Goal: Complete application form: Complete application form

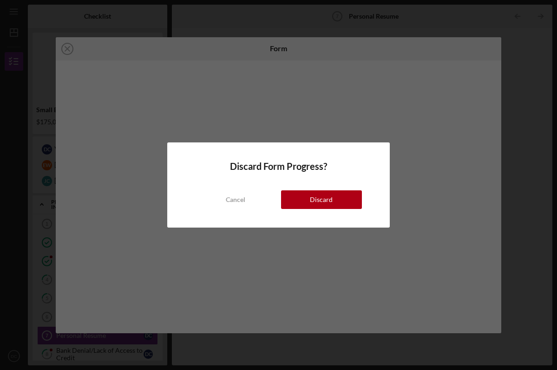
scroll to position [11, 0]
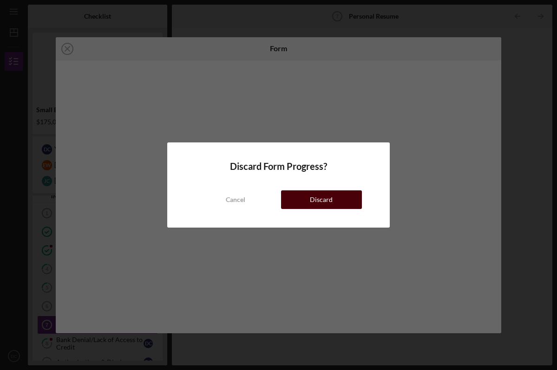
click at [301, 200] on button "Discard" at bounding box center [321, 199] width 81 height 19
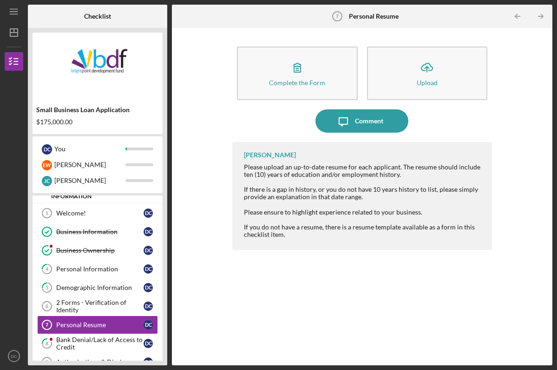
click at [220, 44] on div "Complete the Form Form Icon/Upload Upload Icon/Message Comment [PERSON_NAME] Pl…" at bounding box center [362, 197] width 371 height 328
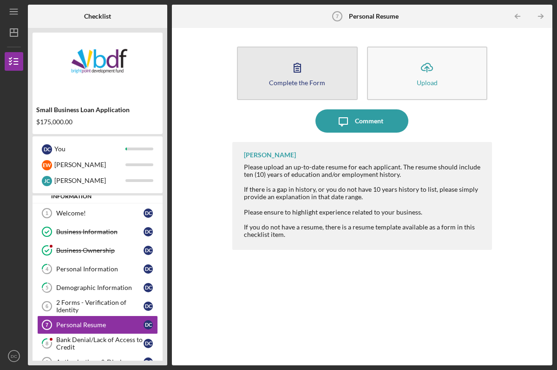
click at [288, 73] on icon "button" at bounding box center [297, 67] width 23 height 23
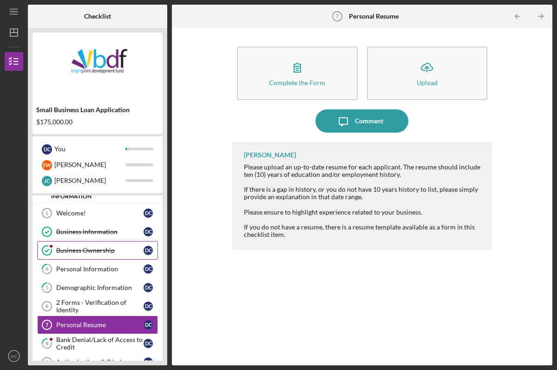
click at [75, 247] on div "Business Ownership" at bounding box center [99, 249] width 87 height 7
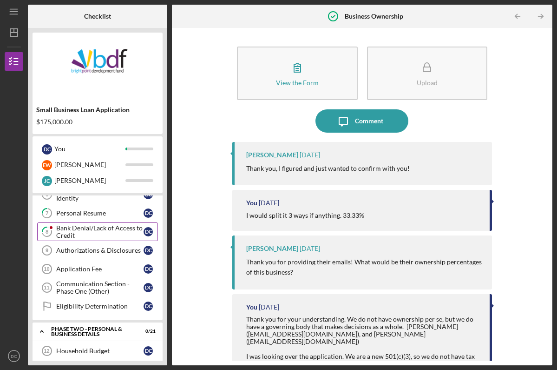
scroll to position [125, 0]
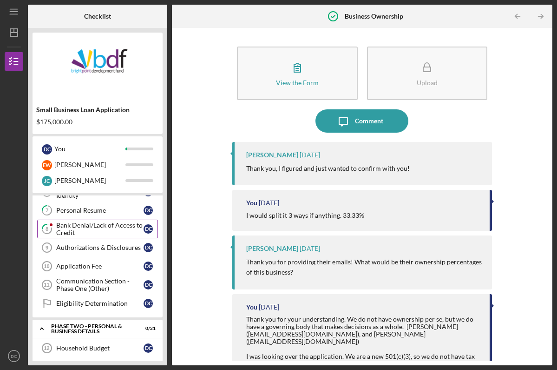
click at [78, 234] on div "Bank Denial/Lack of Access to Credit" at bounding box center [99, 228] width 87 height 15
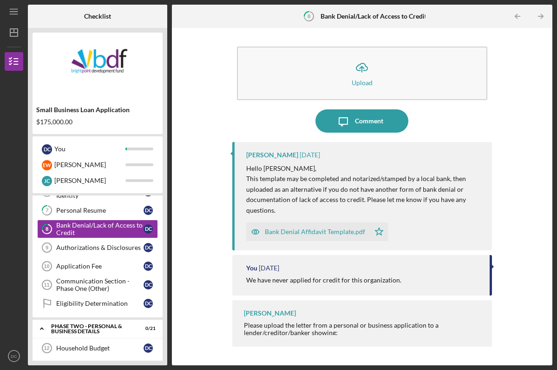
click at [277, 230] on div "Bank Denial Affidavit Template.pdf" at bounding box center [315, 231] width 100 height 7
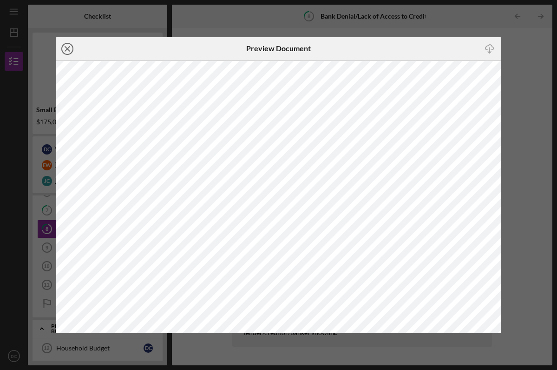
click at [68, 49] on line at bounding box center [67, 48] width 5 height 5
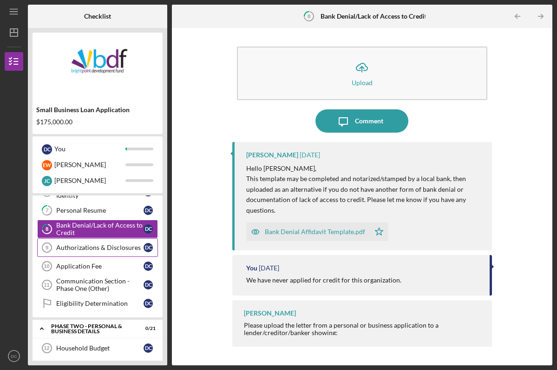
click at [98, 243] on link "Authorizations & Disclosures 9 Authorizations & Disclosures D C" at bounding box center [97, 247] width 121 height 19
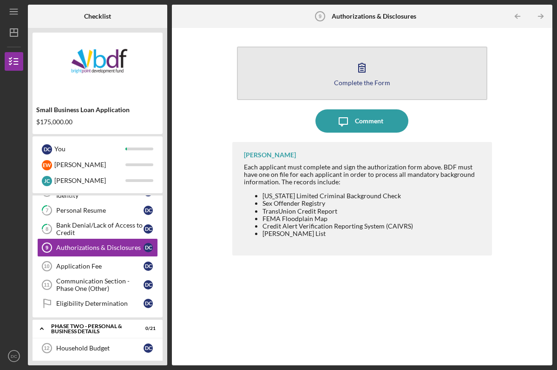
click at [254, 86] on button "Complete the Form Form" at bounding box center [362, 72] width 251 height 53
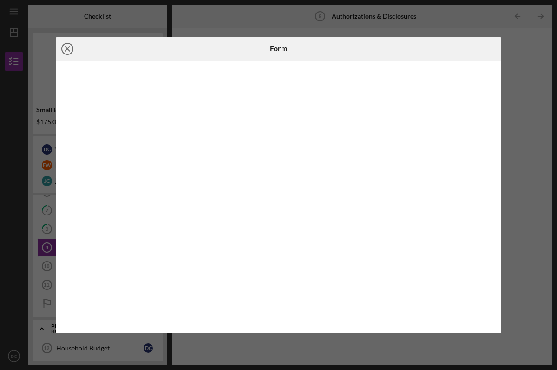
click at [67, 49] on line at bounding box center [67, 48] width 5 height 5
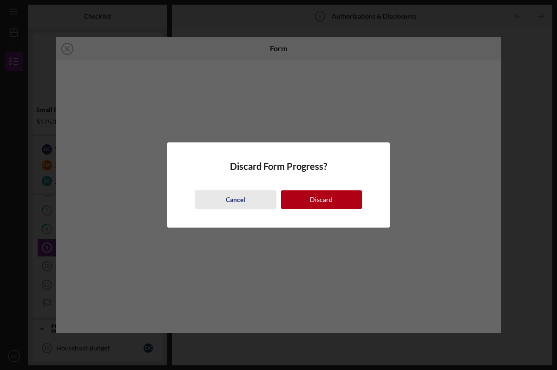
click at [238, 197] on div "Cancel" at bounding box center [236, 199] width 20 height 19
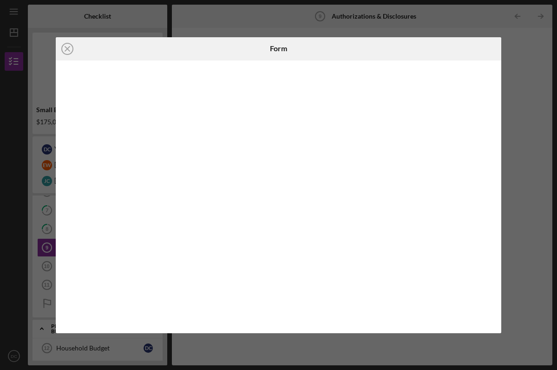
click at [227, 33] on div "Icon/Close Form" at bounding box center [278, 185] width 557 height 370
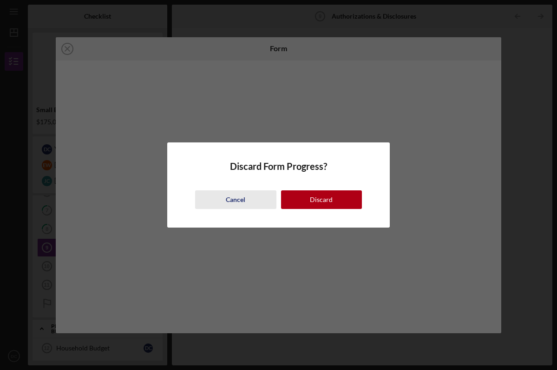
click at [244, 204] on div "Cancel" at bounding box center [236, 199] width 20 height 19
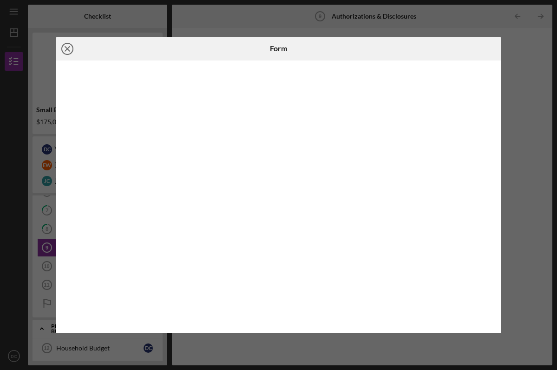
click at [68, 48] on line at bounding box center [67, 48] width 5 height 5
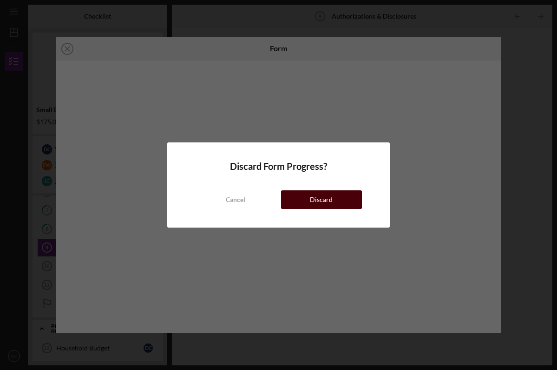
click at [297, 196] on button "Discard" at bounding box center [321, 199] width 81 height 19
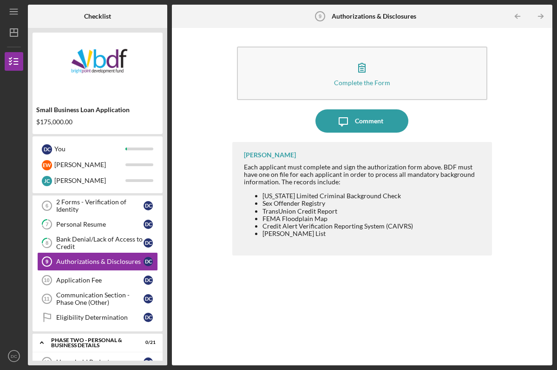
scroll to position [116, 0]
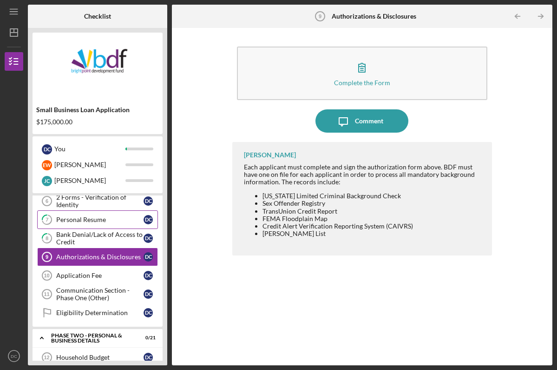
click at [104, 220] on div "Personal Resume" at bounding box center [99, 219] width 87 height 7
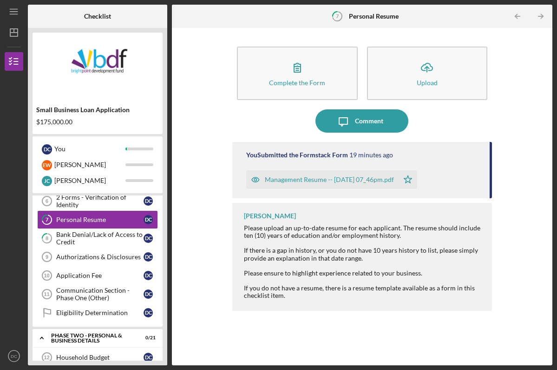
click at [267, 177] on div "Management Resume -- [DATE] 07_46pm.pdf" at bounding box center [329, 179] width 129 height 7
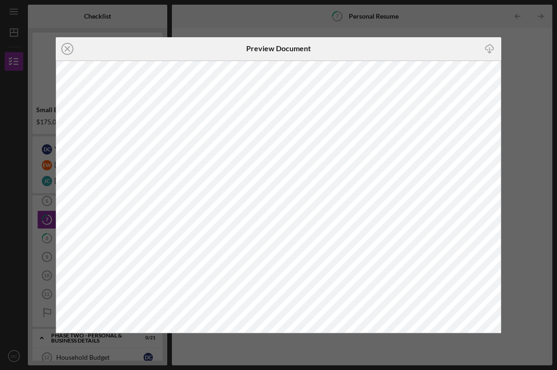
click at [66, 51] on icon "Icon/Close" at bounding box center [67, 48] width 23 height 23
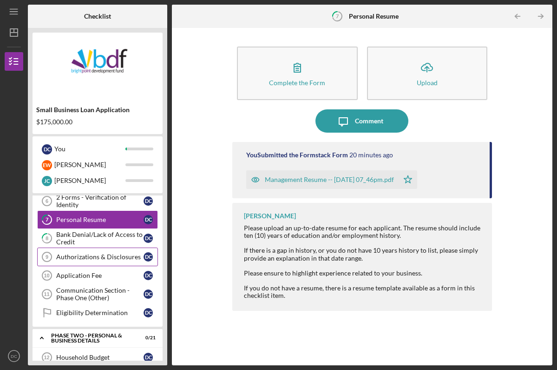
click at [82, 255] on div "Authorizations & Disclosures" at bounding box center [99, 256] width 87 height 7
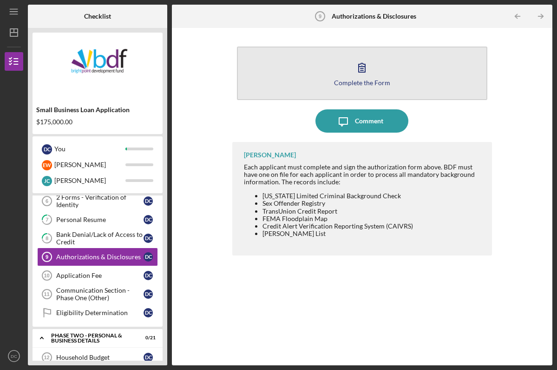
click at [275, 84] on button "Complete the Form Form" at bounding box center [362, 72] width 251 height 53
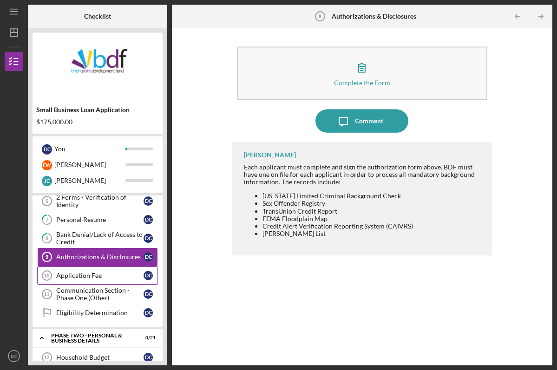
click at [121, 274] on div "Application Fee" at bounding box center [99, 274] width 87 height 7
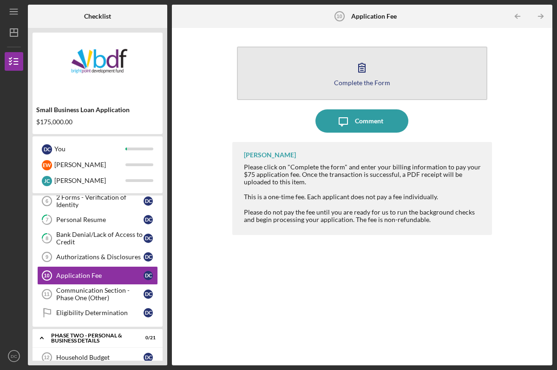
click at [317, 69] on button "Complete the Form Form" at bounding box center [362, 72] width 251 height 53
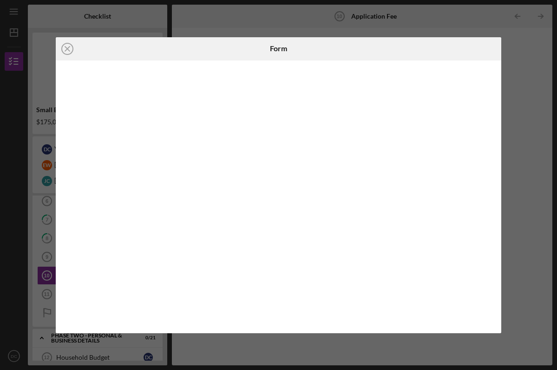
click at [67, 47] on icon "Icon/Close" at bounding box center [67, 48] width 23 height 23
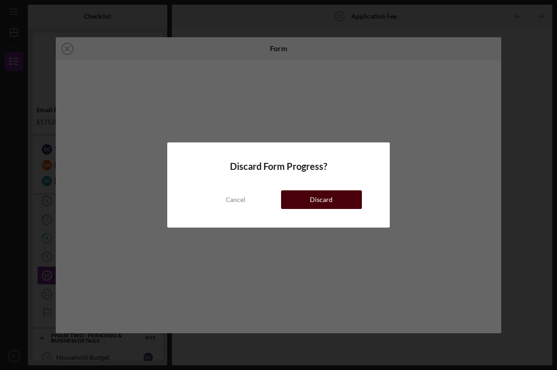
click at [304, 208] on div "Cancel Discard" at bounding box center [278, 190] width 167 height 37
click at [300, 202] on button "Discard" at bounding box center [321, 199] width 81 height 19
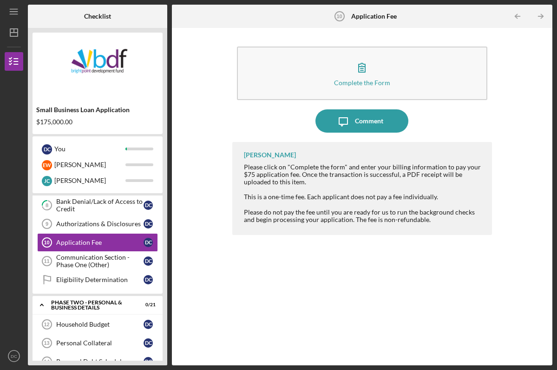
scroll to position [150, 0]
click at [110, 263] on div "Communication Section - Phase One (Other)" at bounding box center [99, 259] width 87 height 15
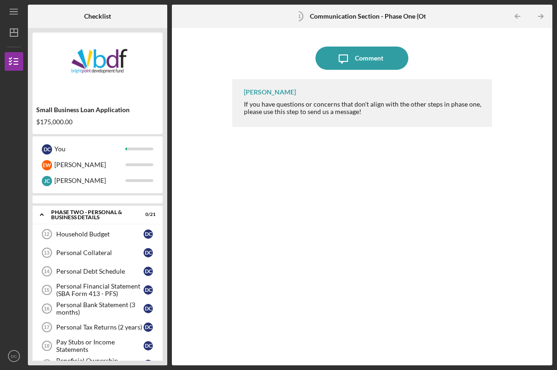
scroll to position [239, 0]
click at [87, 240] on link "Household Budget 12 Household Budget D C" at bounding box center [97, 233] width 121 height 19
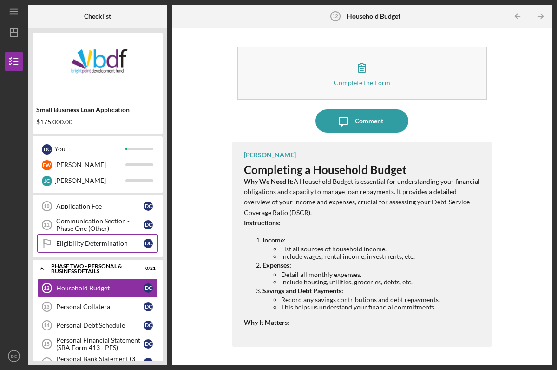
scroll to position [185, 0]
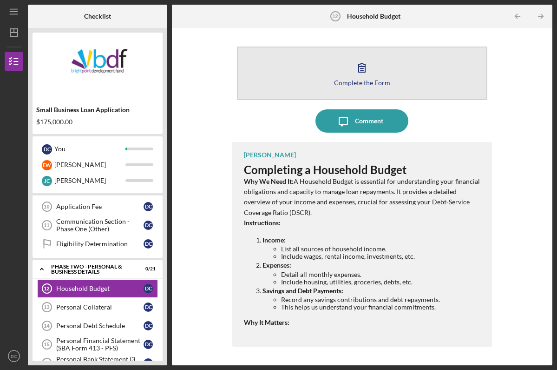
click at [317, 67] on button "Complete the Form Form" at bounding box center [362, 72] width 251 height 53
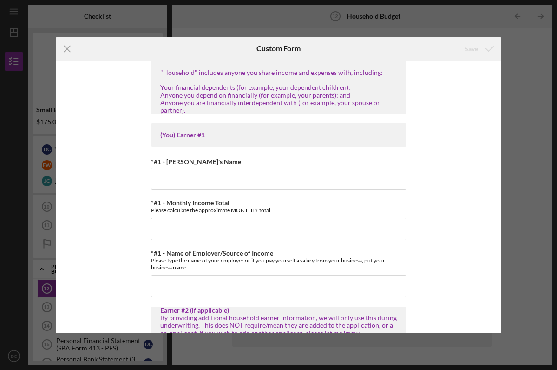
scroll to position [60, 0]
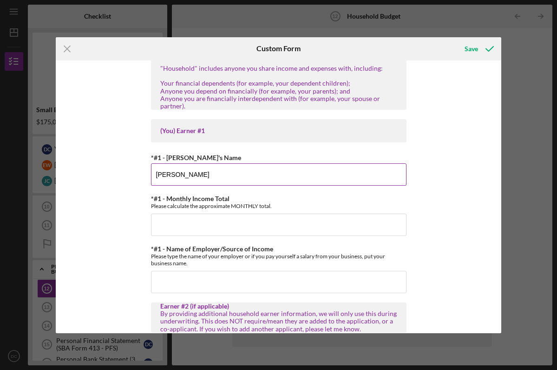
type input "[PERSON_NAME]"
type input "$3,000"
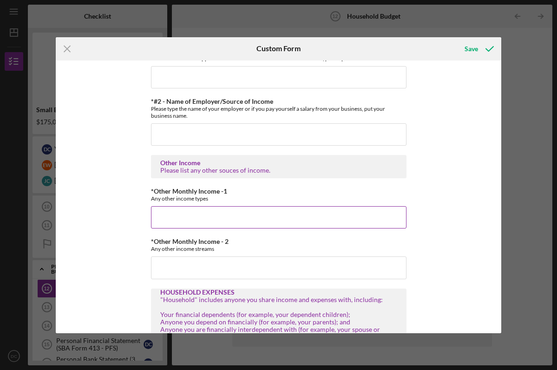
scroll to position [399, 0]
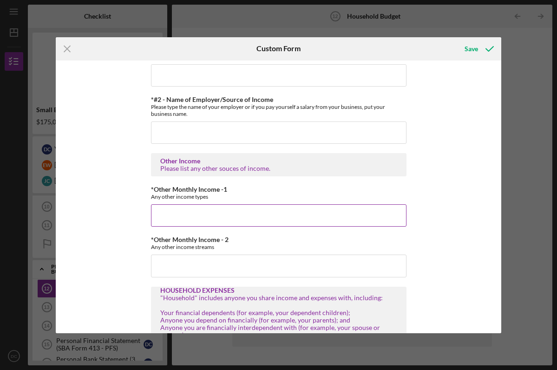
type input "[PERSON_NAME]"
click at [158, 212] on input "*Other Monthly Income -1" at bounding box center [279, 215] width 256 height 22
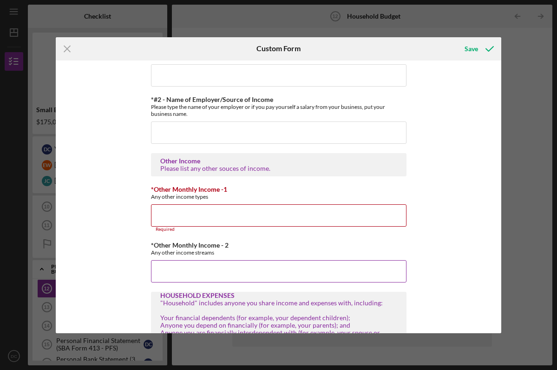
click at [185, 266] on input "*Other Monthly Income - 2" at bounding box center [279, 271] width 256 height 22
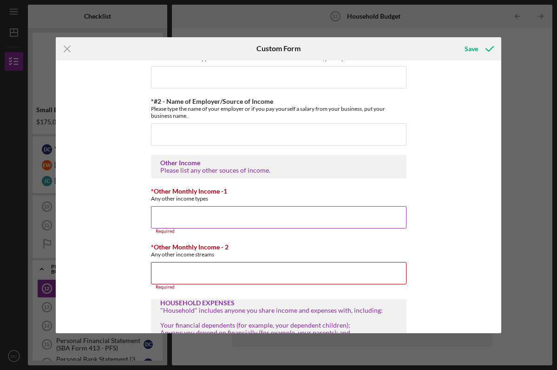
click at [168, 214] on input "*Other Monthly Income -1" at bounding box center [279, 217] width 256 height 22
type input "$3"
type input "$0"
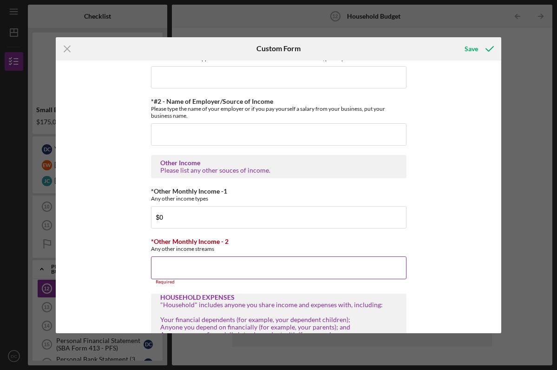
click at [163, 262] on input "*Other Monthly Income - 2" at bounding box center [279, 267] width 256 height 22
type input "$0"
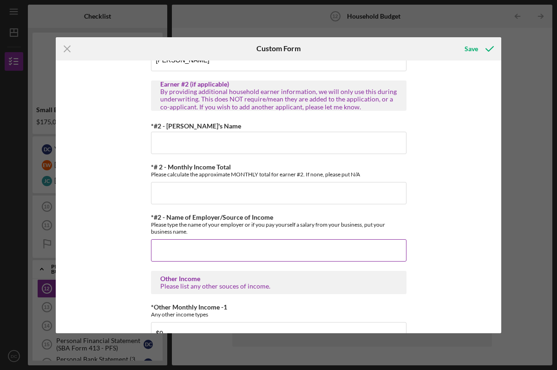
scroll to position [288, 0]
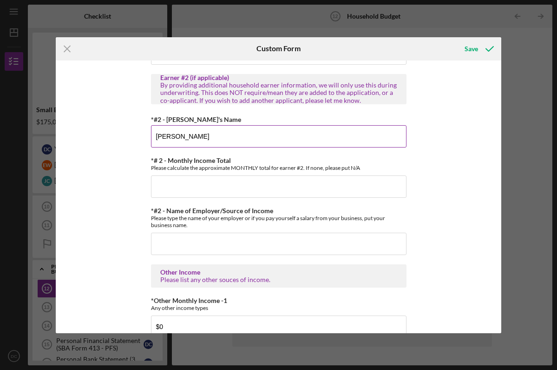
type input "[PERSON_NAME]"
type input "$3,600"
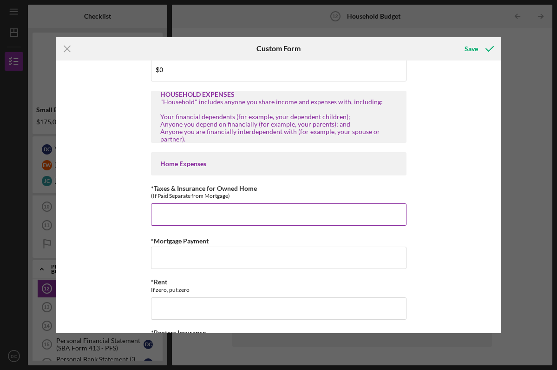
scroll to position [608, 0]
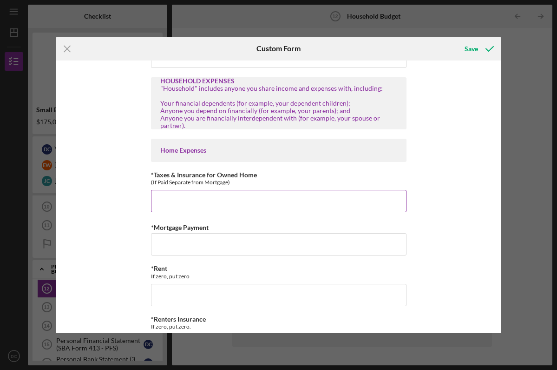
type input "Dairy Queen"
click at [166, 200] on input "*Taxes & Insurance for Owned Home" at bounding box center [279, 201] width 256 height 22
type input "$7"
type input "$1,950"
drag, startPoint x: 185, startPoint y: 200, endPoint x: 132, endPoint y: 201, distance: 52.1
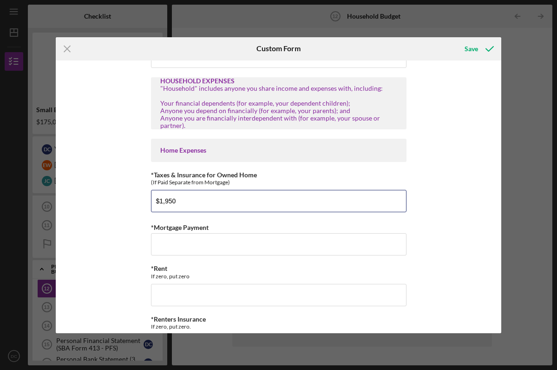
click at [132, 201] on div "Household Income Statement To prepare for this form, please gather the followin…" at bounding box center [279, 196] width 446 height 272
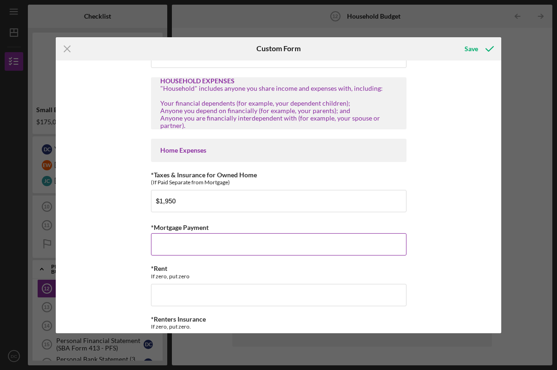
click at [171, 248] on input "*Mortgage Payment" at bounding box center [279, 244] width 256 height 22
type input "$0"
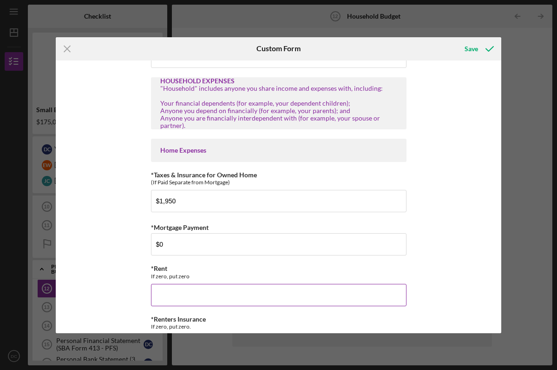
click at [171, 292] on input "*Rent" at bounding box center [279, 295] width 256 height 22
type input "$0"
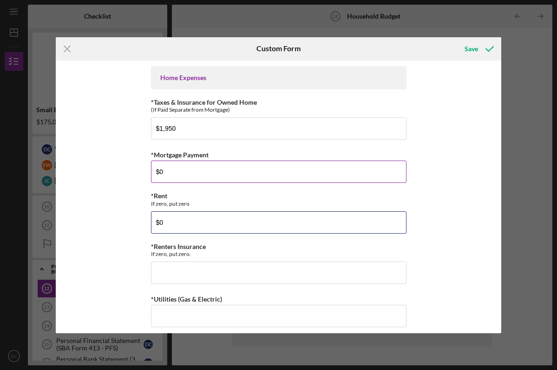
scroll to position [681, 0]
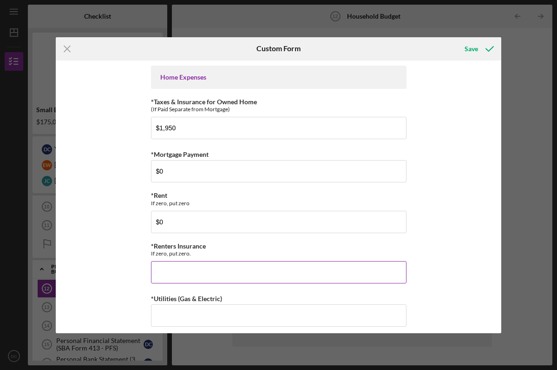
click at [167, 268] on input "*Renters Insurance" at bounding box center [279, 272] width 256 height 22
type input "$0"
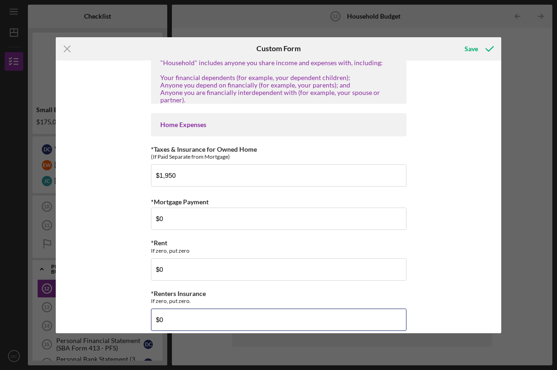
scroll to position [633, 0]
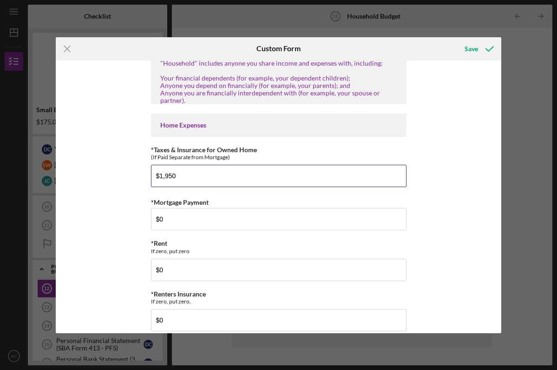
drag, startPoint x: 178, startPoint y: 175, endPoint x: 142, endPoint y: 174, distance: 36.7
click at [142, 174] on div "Household Income Statement To prepare for this form, please gather the followin…" at bounding box center [279, 196] width 446 height 272
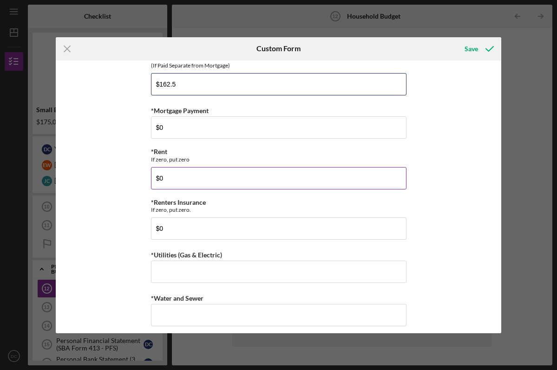
scroll to position [727, 0]
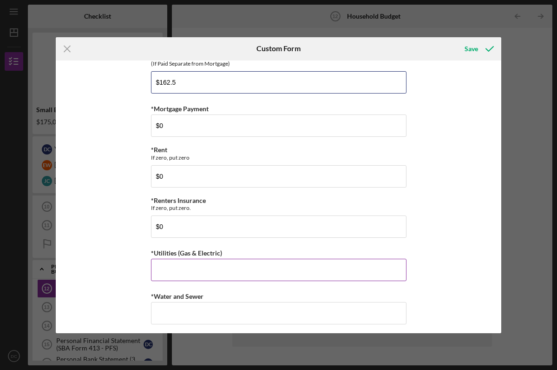
type input "$162.5"
click at [170, 262] on input "*Utilities (Gas & Electric)" at bounding box center [279, 269] width 256 height 22
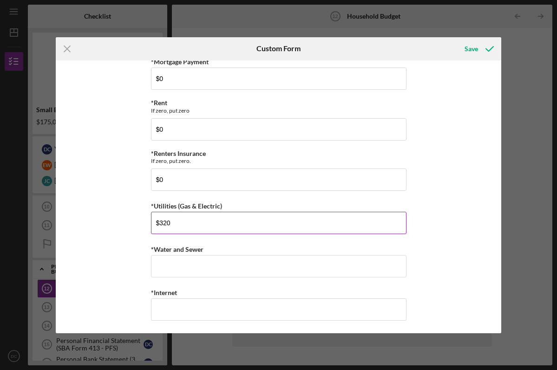
scroll to position [777, 0]
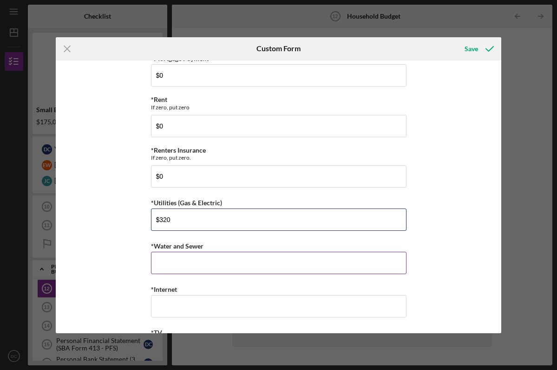
type input "$320"
click at [172, 268] on input "*Water and Sewer" at bounding box center [279, 262] width 256 height 22
type input "$0"
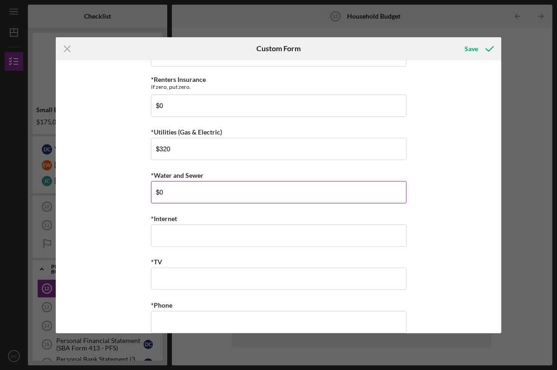
scroll to position [852, 0]
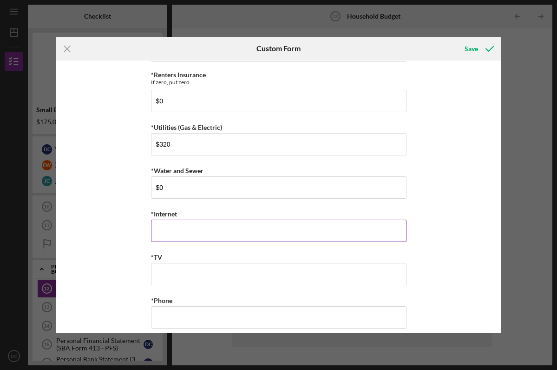
click at [155, 223] on input "*Internet" at bounding box center [279, 230] width 256 height 22
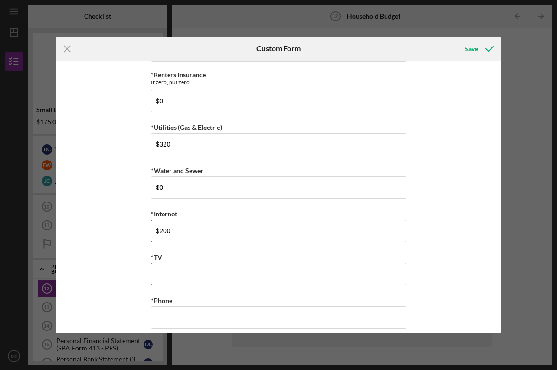
type input "$200"
click at [172, 263] on input "*TV" at bounding box center [279, 274] width 256 height 22
type input "$0"
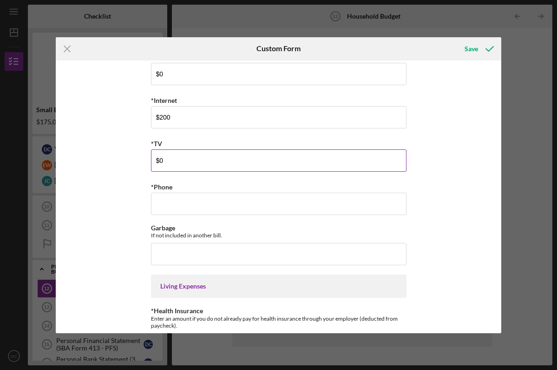
scroll to position [969, 0]
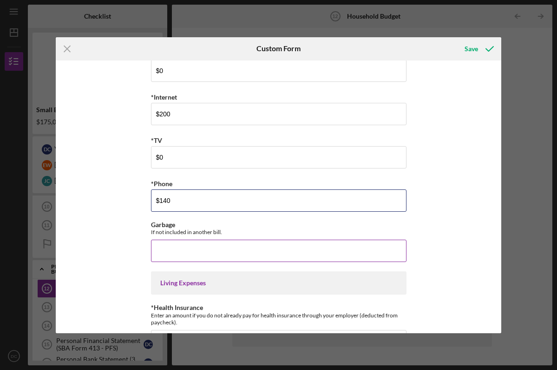
type input "$140"
click at [170, 246] on input "Garbage" at bounding box center [279, 250] width 256 height 22
type input "$0"
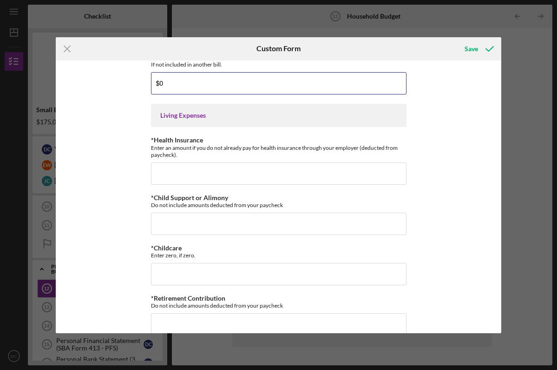
scroll to position [1138, 0]
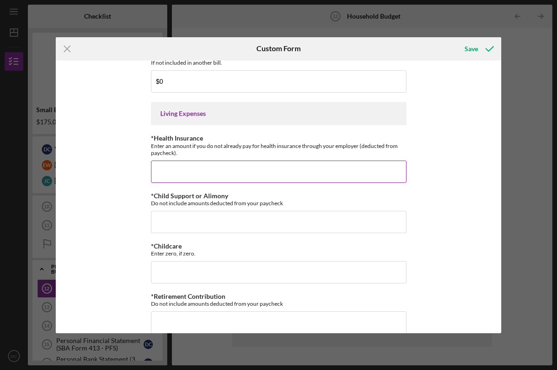
click at [169, 168] on input "*Health Insurance" at bounding box center [279, 171] width 256 height 22
type input "$0"
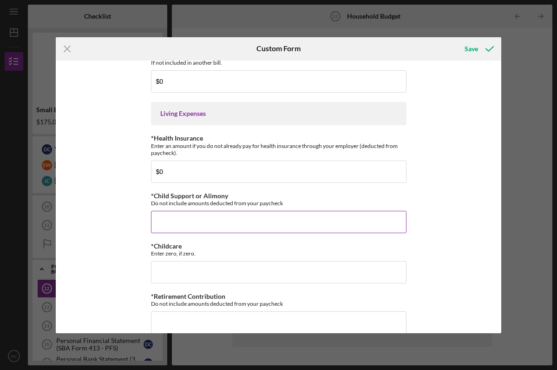
click at [174, 213] on input "*Child Support or Alimony" at bounding box center [279, 222] width 256 height 22
type input "$152"
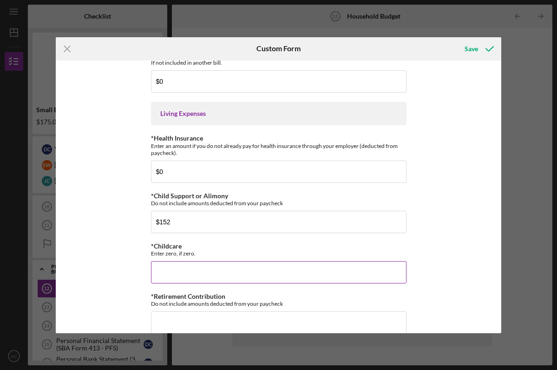
click at [182, 263] on input "*Childcare" at bounding box center [279, 272] width 256 height 22
type input "$0"
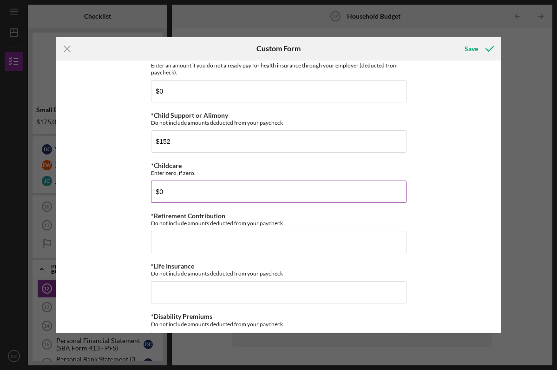
scroll to position [1226, 0]
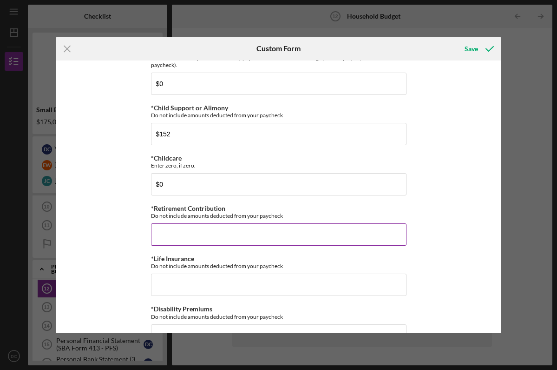
click at [179, 236] on input "*Retirement Contribution" at bounding box center [279, 234] width 256 height 22
type input "$0"
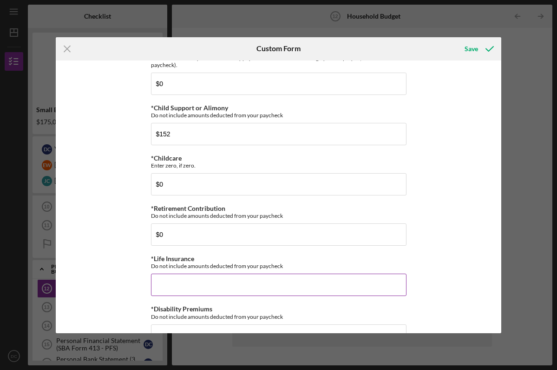
click at [187, 282] on input "*Life Insurance" at bounding box center [279, 284] width 256 height 22
type input "$0"
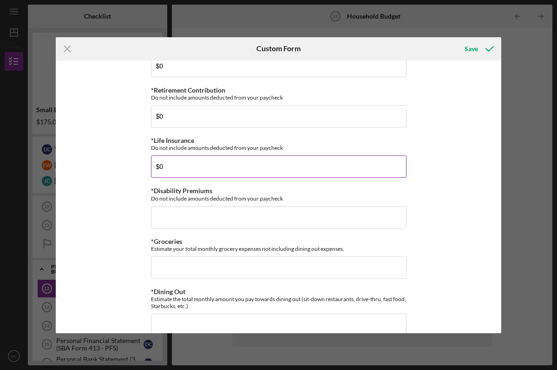
scroll to position [1346, 0]
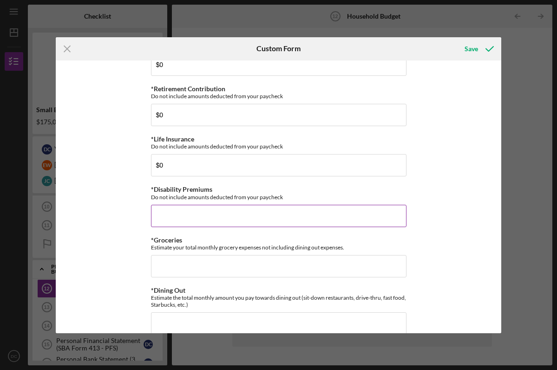
click at [186, 213] on input "*Disability Premiums" at bounding box center [279, 216] width 256 height 22
type input "$0"
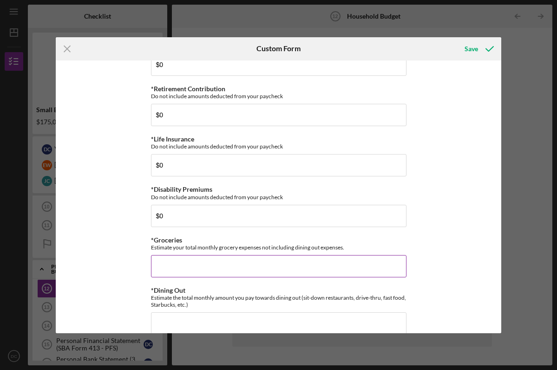
click at [190, 258] on input "*Groceries" at bounding box center [279, 266] width 256 height 22
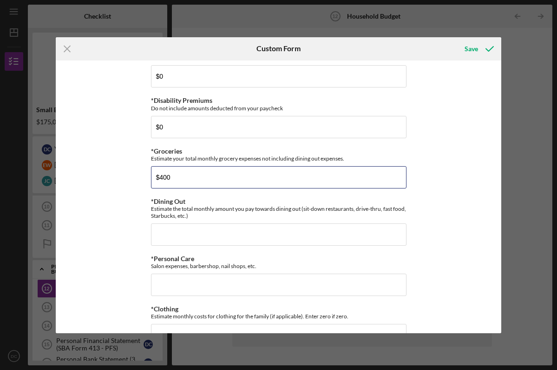
scroll to position [1435, 0]
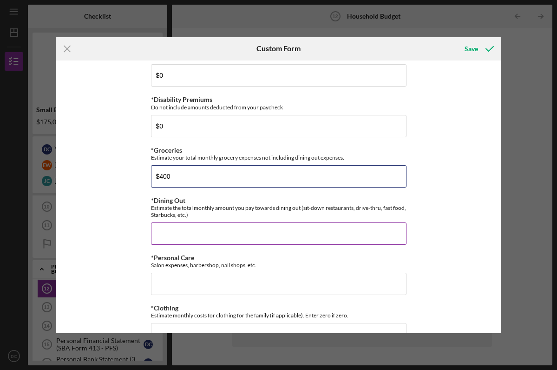
type input "$400"
click at [182, 231] on input "*Dining Out" at bounding box center [279, 233] width 256 height 22
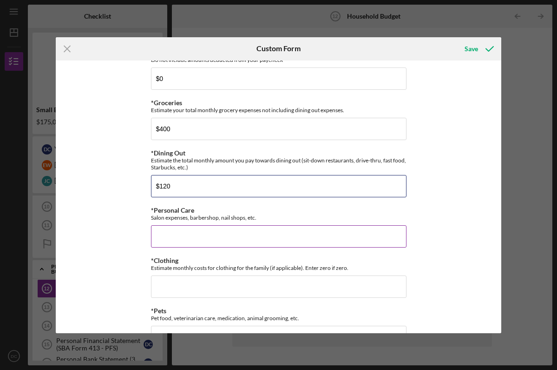
scroll to position [1489, 0]
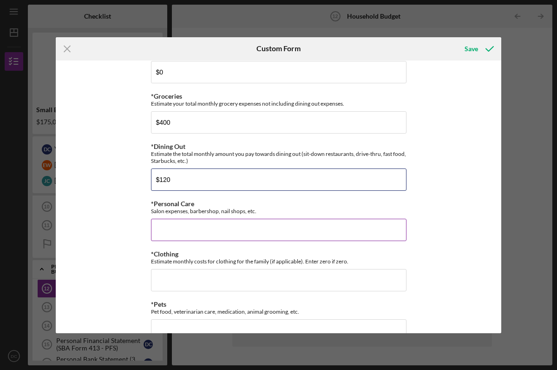
type input "$120"
click at [181, 224] on input "*Personal Care" at bounding box center [279, 229] width 256 height 22
type input "$0"
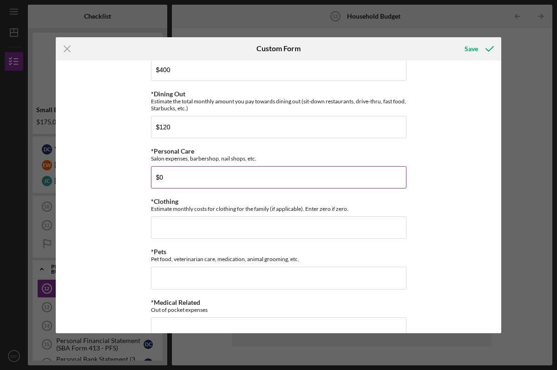
scroll to position [1545, 0]
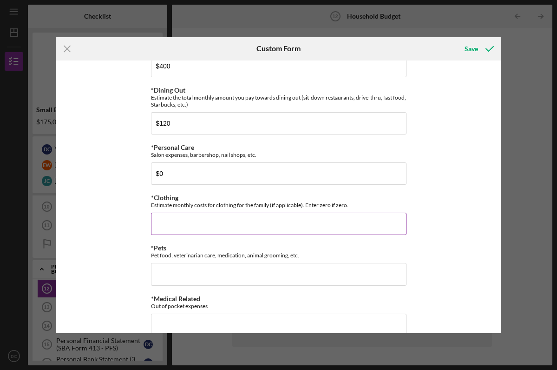
click at [159, 224] on input "*Clothing" at bounding box center [279, 223] width 256 height 22
type input "$0"
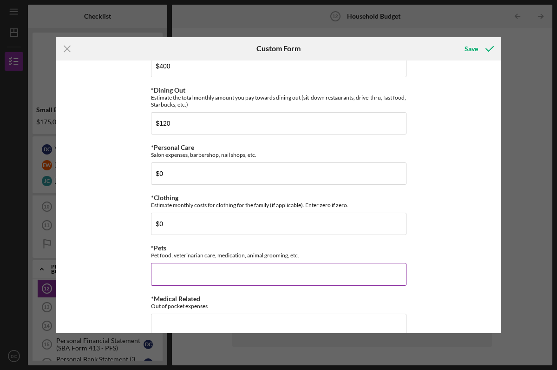
click at [175, 266] on input "*Pets" at bounding box center [279, 274] width 256 height 22
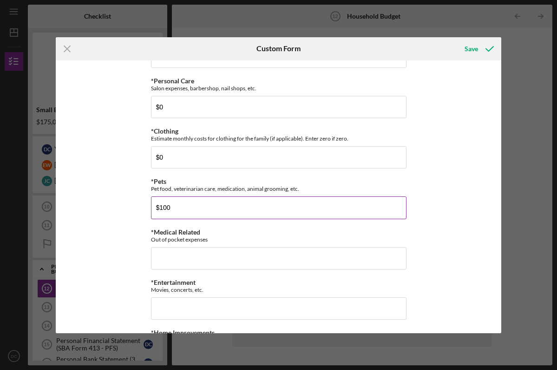
scroll to position [1617, 0]
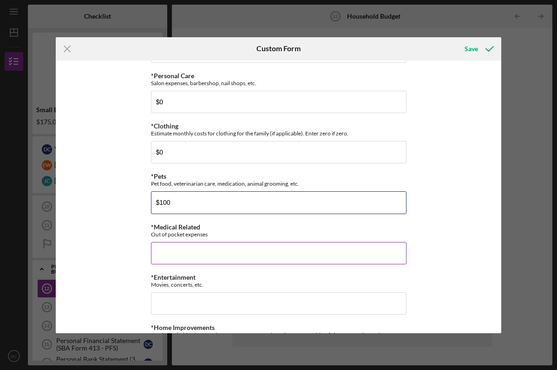
type input "$100"
click at [161, 250] on input "*Medical Related" at bounding box center [279, 253] width 256 height 22
type input "$0"
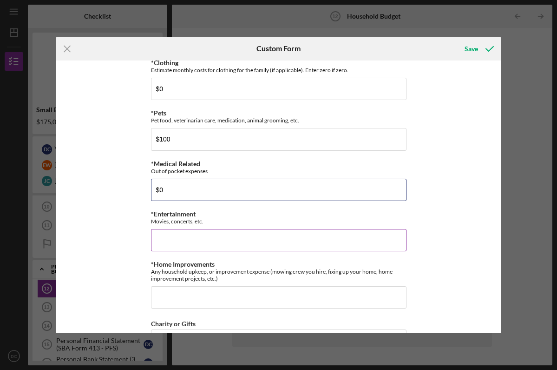
scroll to position [1679, 0]
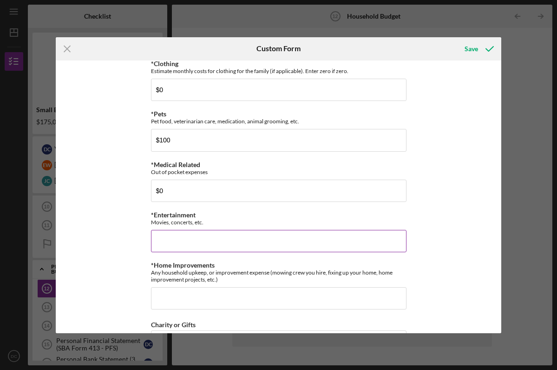
click at [166, 238] on input "*Entertainment" at bounding box center [279, 241] width 256 height 22
type input "$0"
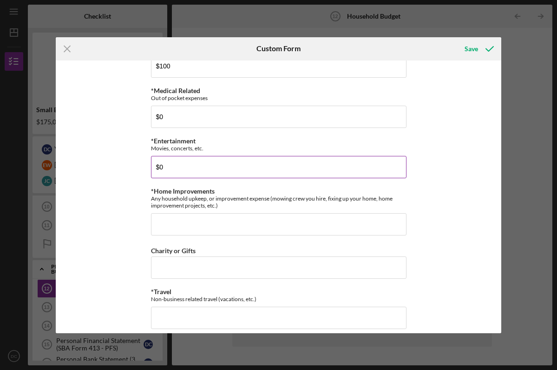
scroll to position [1754, 0]
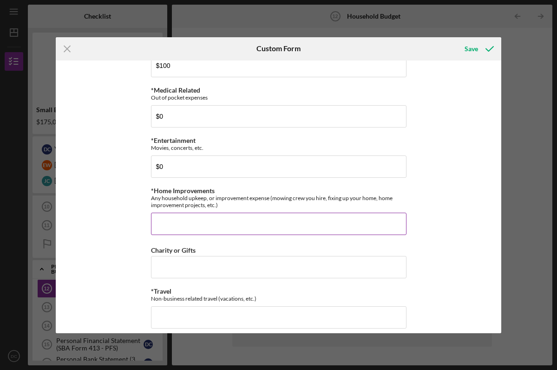
click at [165, 220] on input "*Home Improvements" at bounding box center [279, 223] width 256 height 22
type input "$0"
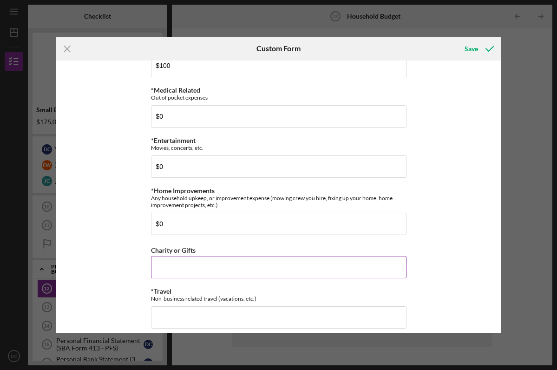
click at [173, 260] on input "Charity or Gifts" at bounding box center [279, 267] width 256 height 22
type input "$0"
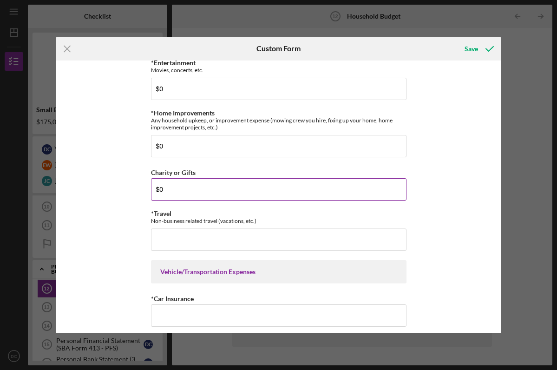
scroll to position [1840, 0]
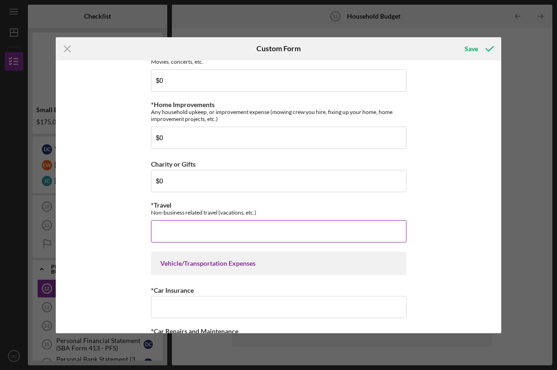
type input "$0"
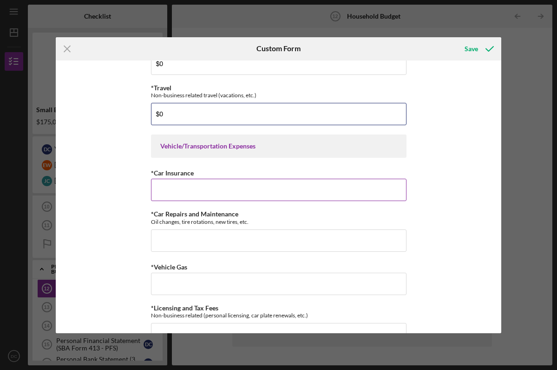
scroll to position [1963, 0]
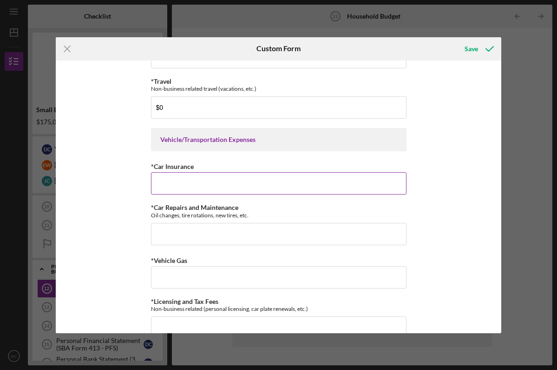
click at [172, 175] on input "*Car Insurance" at bounding box center [279, 183] width 256 height 22
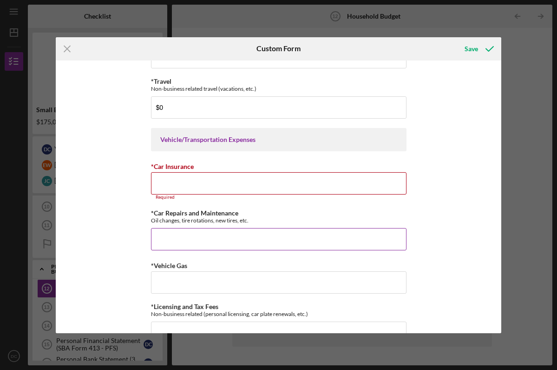
click at [175, 231] on input "*Car Repairs and Maintenance" at bounding box center [279, 239] width 256 height 22
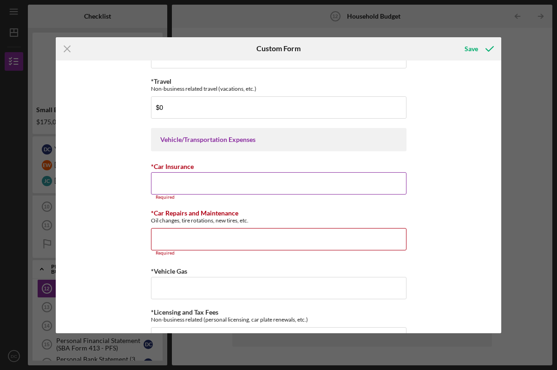
click at [167, 185] on input "*Car Insurance" at bounding box center [279, 183] width 256 height 22
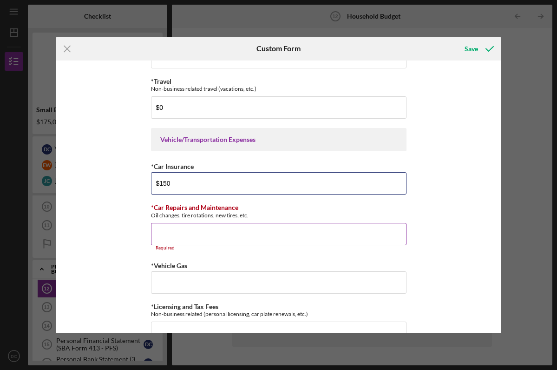
type input "$150"
click at [177, 228] on input "*Car Repairs and Maintenance" at bounding box center [279, 234] width 256 height 22
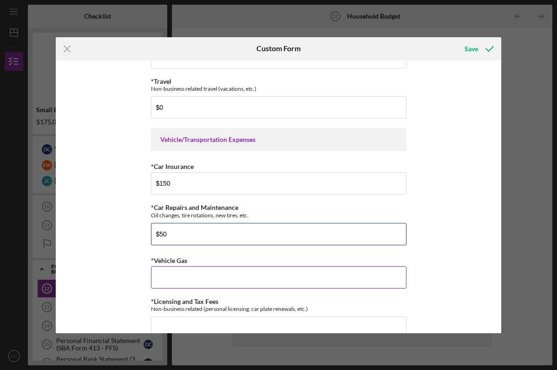
type input "$50"
click at [179, 278] on input "*Vehicle Gas" at bounding box center [279, 277] width 256 height 22
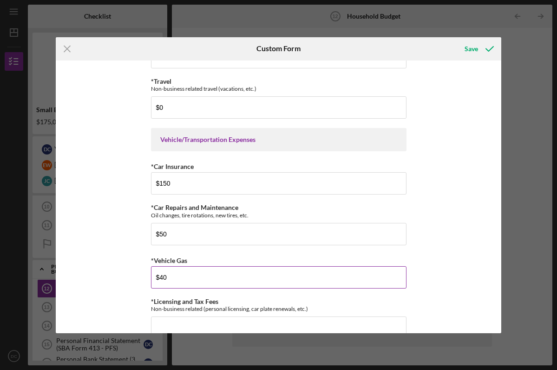
type input "$4"
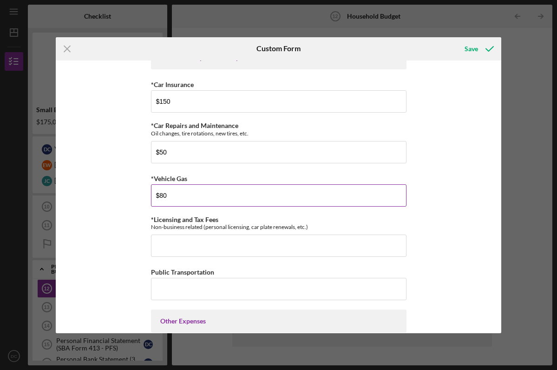
scroll to position [2052, 0]
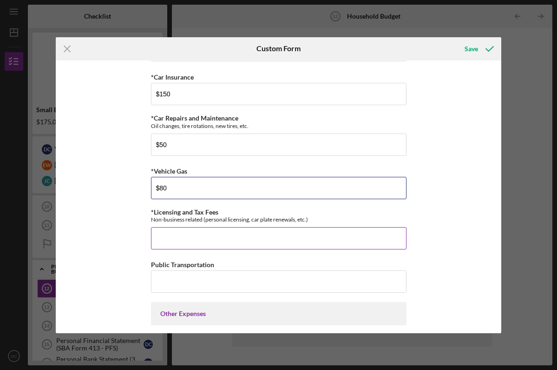
type input "$80"
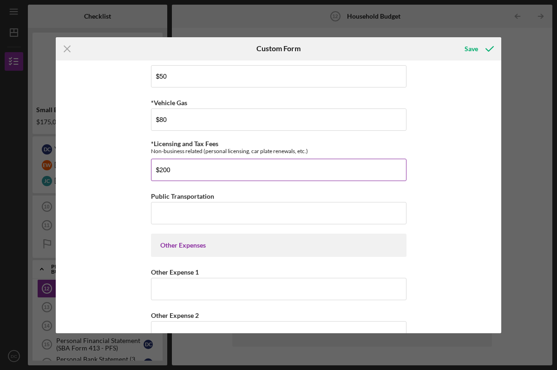
scroll to position [2127, 0]
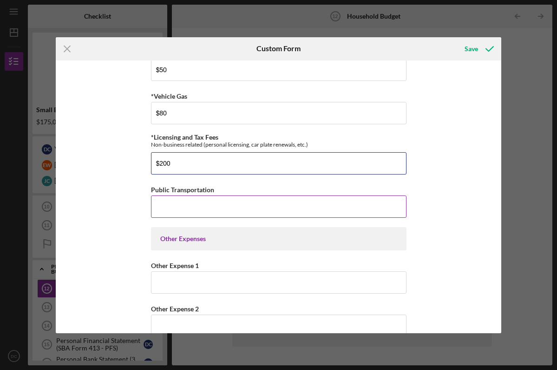
type input "$200"
click at [160, 195] on input "Public Transportation" at bounding box center [279, 206] width 256 height 22
type input "$0"
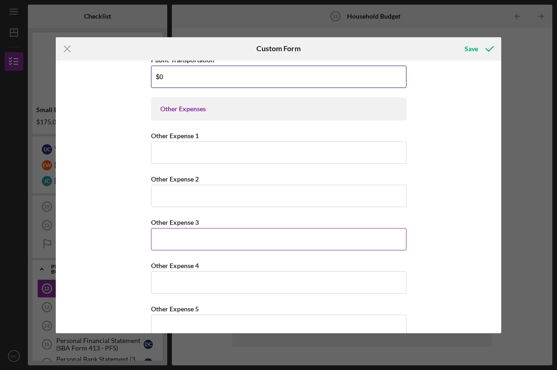
scroll to position [2258, 0]
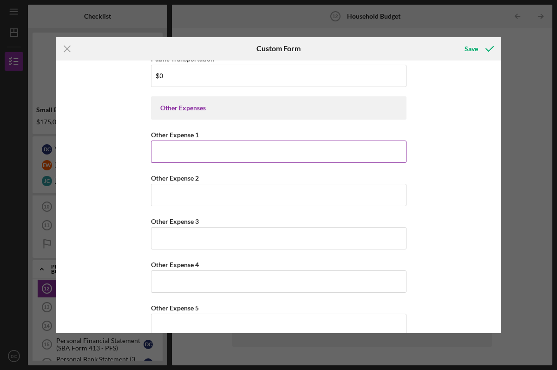
click at [160, 151] on input "Other Expense 1" at bounding box center [279, 151] width 256 height 22
type input "$0"
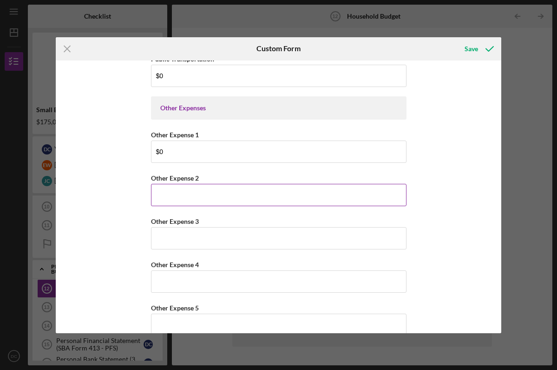
click at [168, 190] on input "Other Expense 2" at bounding box center [279, 195] width 256 height 22
type input "$0"
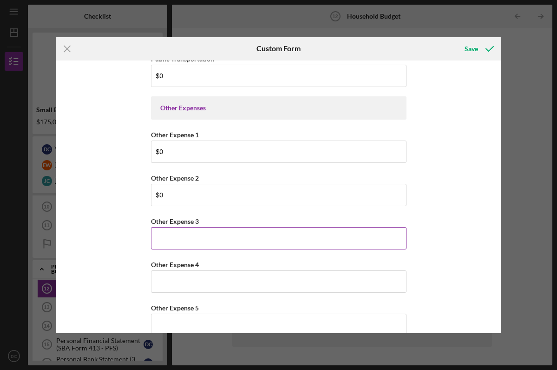
click at [172, 234] on input "Other Expense 3" at bounding box center [279, 238] width 256 height 22
type input "$0"
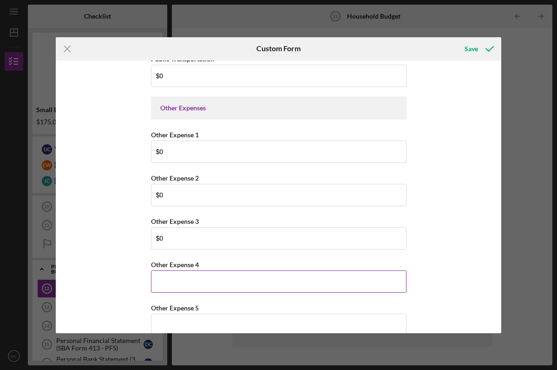
click at [176, 275] on input "Other Expense 4" at bounding box center [279, 281] width 256 height 22
type input "$0"
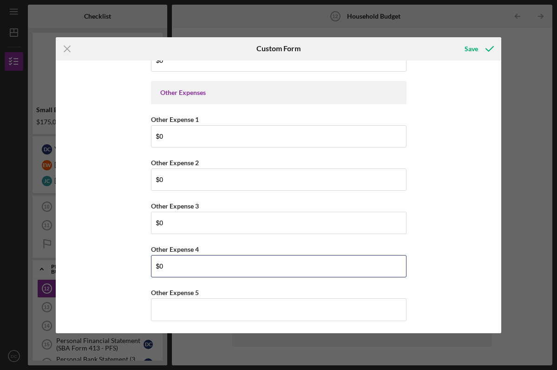
scroll to position [2273, 0]
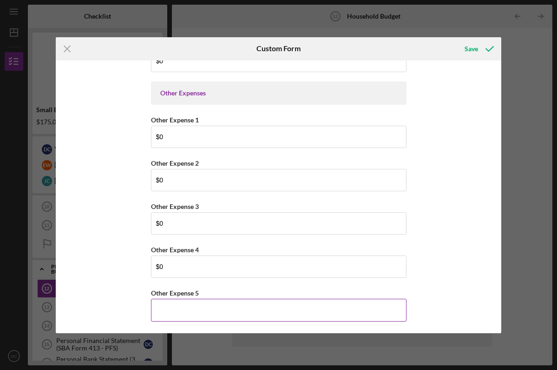
click at [180, 308] on input "Other Expense 5" at bounding box center [279, 309] width 256 height 22
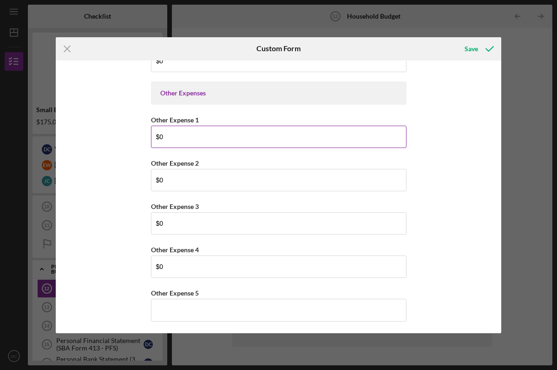
click at [164, 134] on input "$0" at bounding box center [279, 136] width 256 height 22
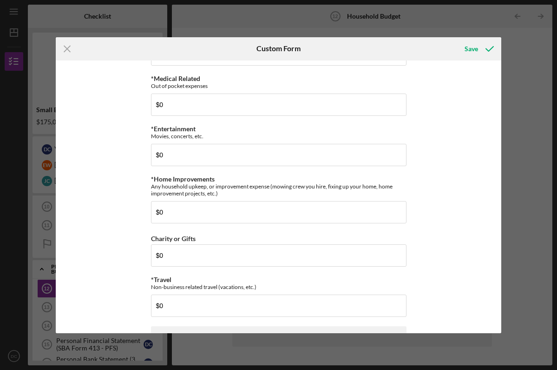
scroll to position [1763, 0]
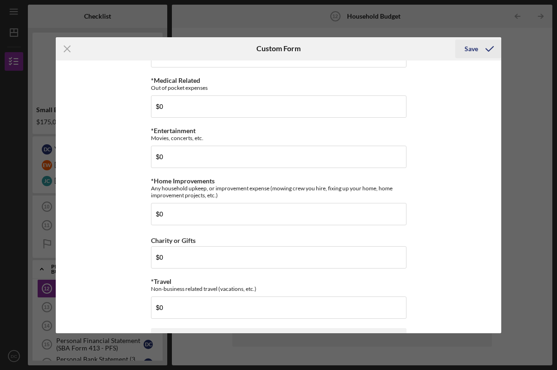
type input "$150"
click at [474, 45] on div "Save" at bounding box center [471, 49] width 13 height 19
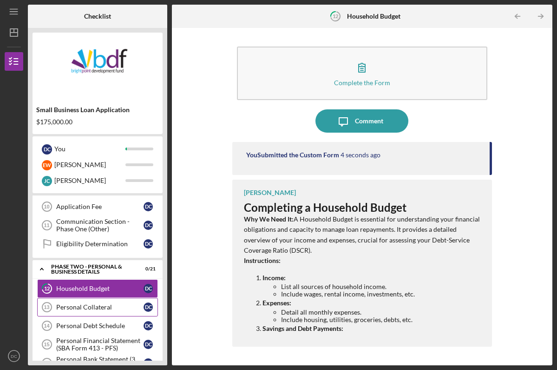
click at [81, 308] on div "Personal Collateral" at bounding box center [99, 306] width 87 height 7
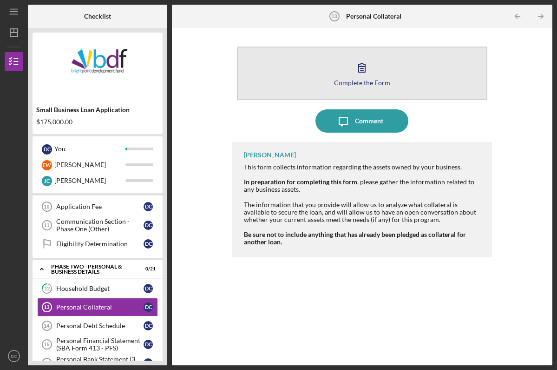
click at [254, 82] on button "Complete the Form Form" at bounding box center [362, 72] width 251 height 53
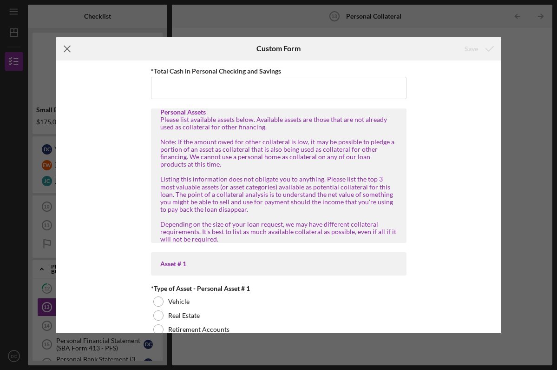
click at [65, 49] on icon "Icon/Menu Close" at bounding box center [67, 48] width 23 height 23
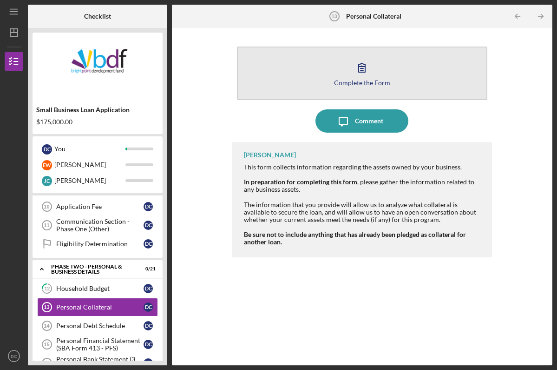
click at [282, 67] on button "Complete the Form Form" at bounding box center [362, 72] width 251 height 53
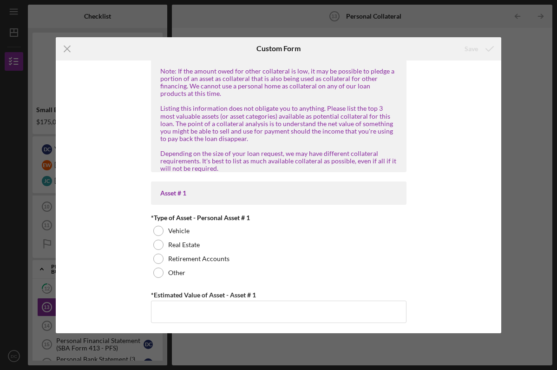
scroll to position [73, 0]
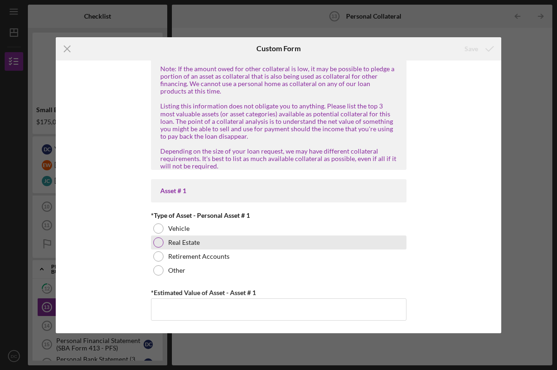
click at [156, 240] on div at bounding box center [158, 242] width 10 height 10
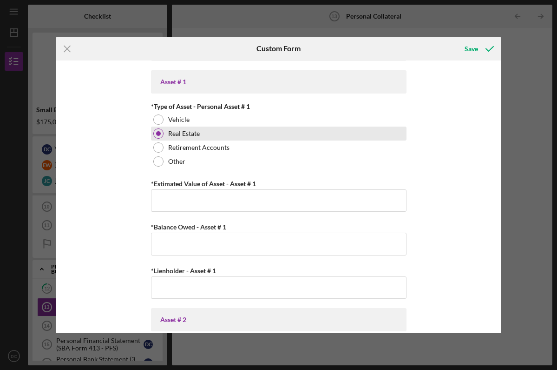
scroll to position [182, 0]
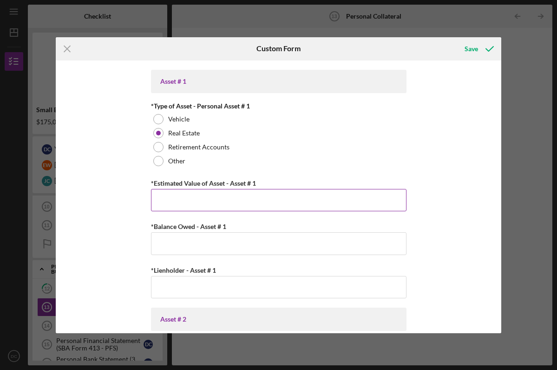
click at [177, 198] on input "*Estimated Value of Asset - Asset # 1" at bounding box center [279, 200] width 256 height 22
type input "$60,000"
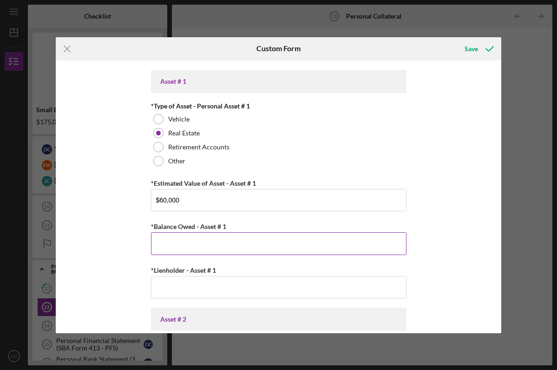
click at [174, 241] on input "*Balance Owed - Asset # 1" at bounding box center [279, 243] width 256 height 22
type input "$0"
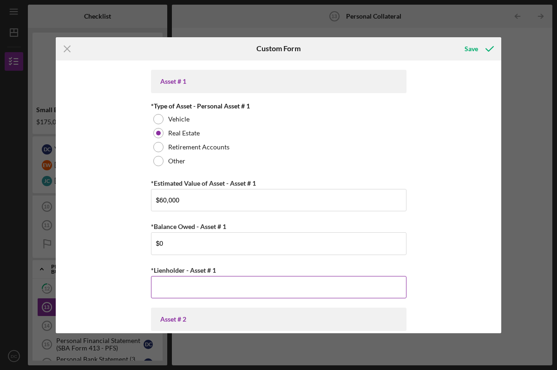
click at [186, 283] on input "*Lienholder - Asset # 1" at bounding box center [279, 287] width 256 height 22
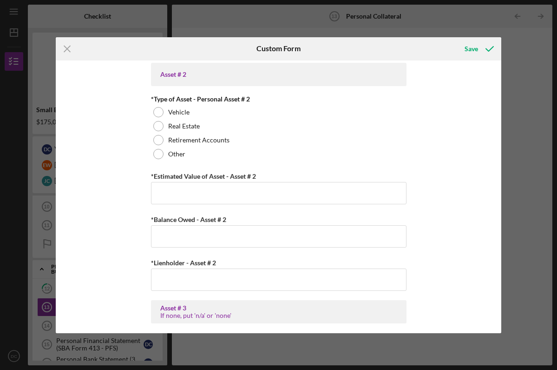
scroll to position [420, 0]
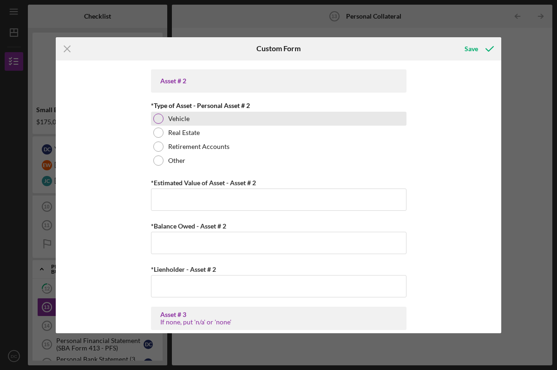
type input "0"
click at [158, 116] on div at bounding box center [158, 118] width 10 height 10
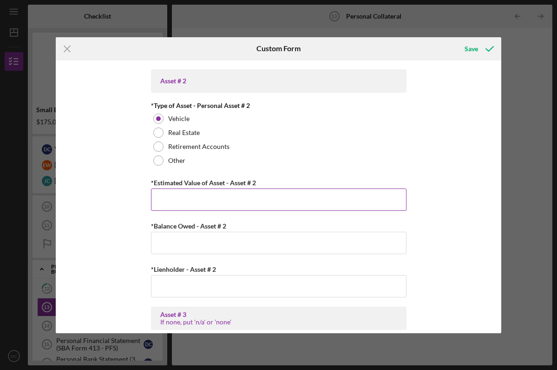
click at [172, 194] on input "*Estimated Value of Asset - Asset # 2" at bounding box center [279, 199] width 256 height 22
type input "$12,000"
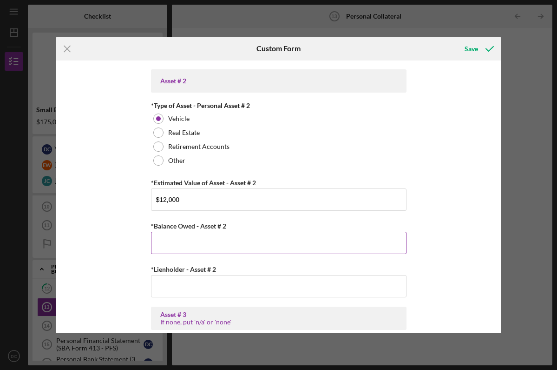
click at [169, 238] on input "*Balance Owed - Asset # 2" at bounding box center [279, 242] width 256 height 22
type input "$1,899"
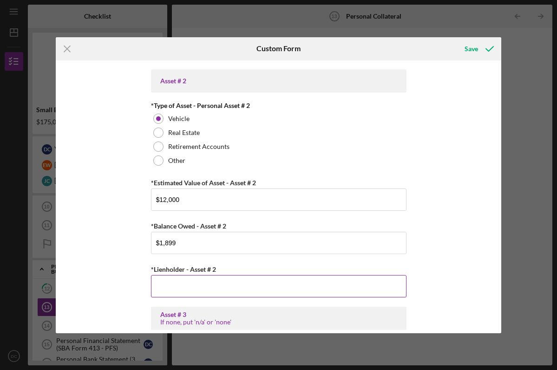
click at [169, 285] on input "*Lienholder - Asset # 2" at bounding box center [279, 286] width 256 height 22
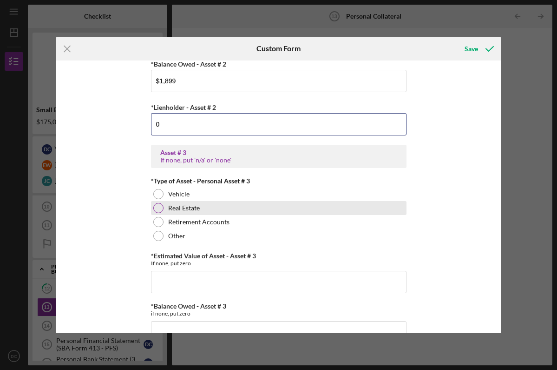
scroll to position [584, 0]
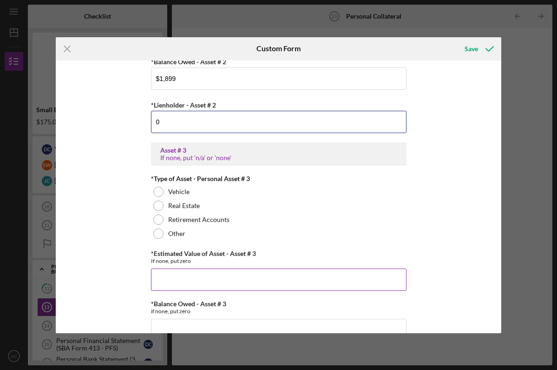
type input "0"
click at [171, 278] on input "*Estimated Value of Asset - Asset # 3" at bounding box center [279, 279] width 256 height 22
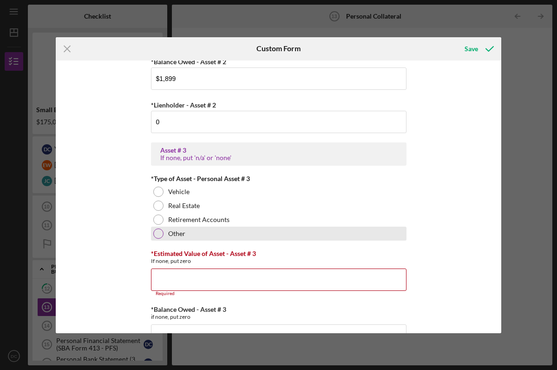
click at [156, 231] on div at bounding box center [158, 233] width 10 height 10
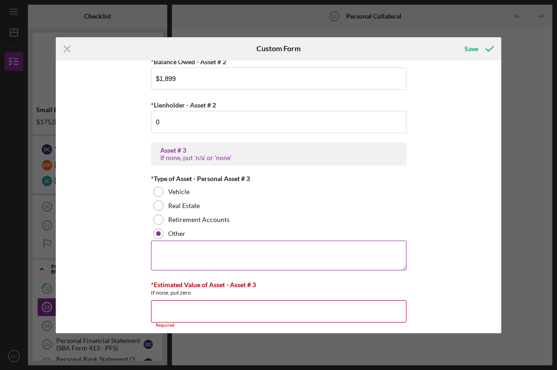
click at [160, 254] on textarea at bounding box center [279, 255] width 256 height 30
type textarea "none"
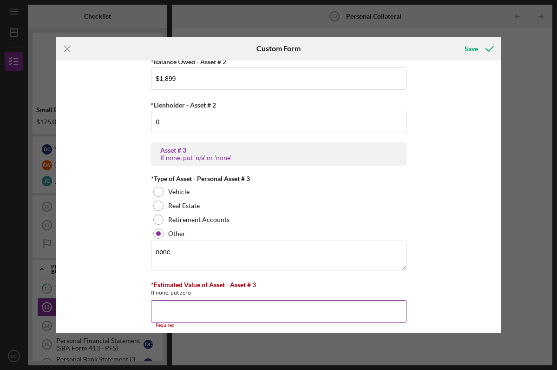
click at [177, 306] on input "*Estimated Value of Asset - Asset # 3" at bounding box center [279, 311] width 256 height 22
type input "$0"
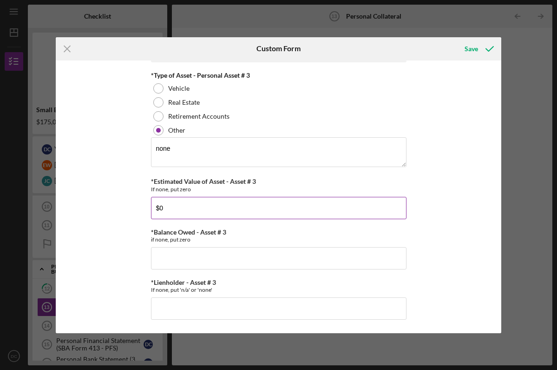
scroll to position [687, 0]
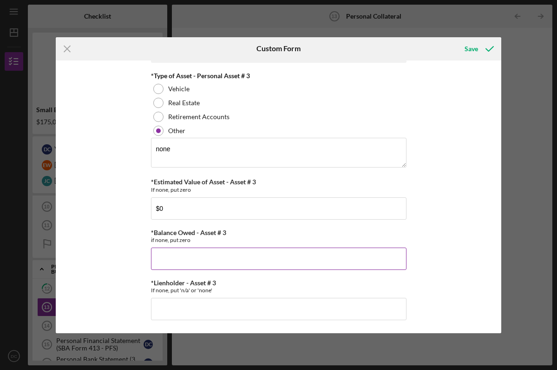
click at [166, 261] on input "*Balance Owed - Asset # 3" at bounding box center [279, 258] width 256 height 22
type input "$0"
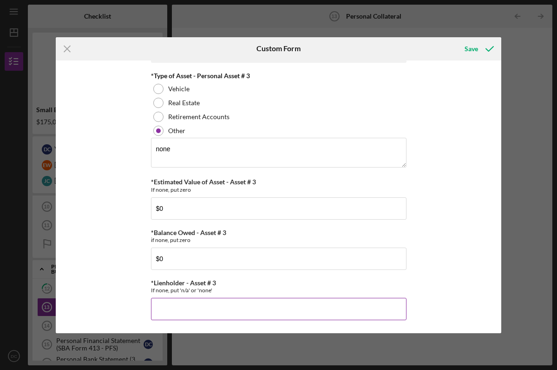
click at [181, 298] on input "*Lienholder - Asset # 3" at bounding box center [279, 308] width 256 height 22
type input "0"
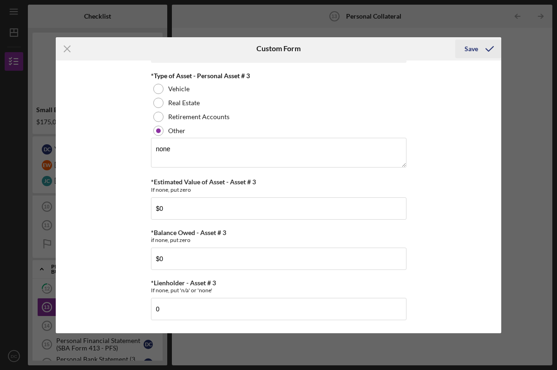
click at [480, 51] on icon "submit" at bounding box center [489, 48] width 23 height 23
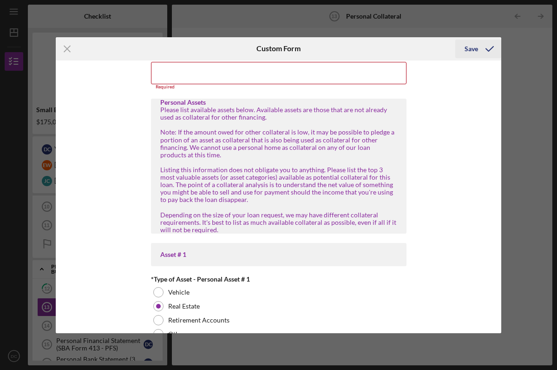
scroll to position [5, 0]
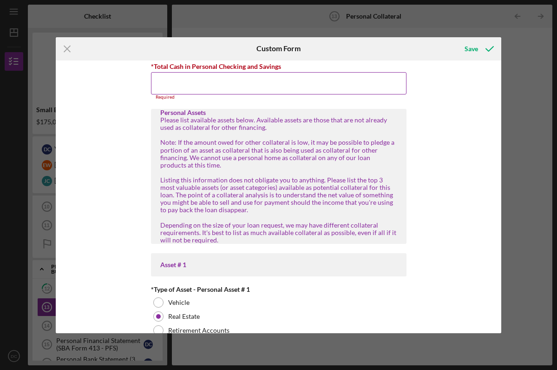
click at [277, 81] on input "*Total Cash in Personal Checking and Savings" at bounding box center [279, 83] width 256 height 22
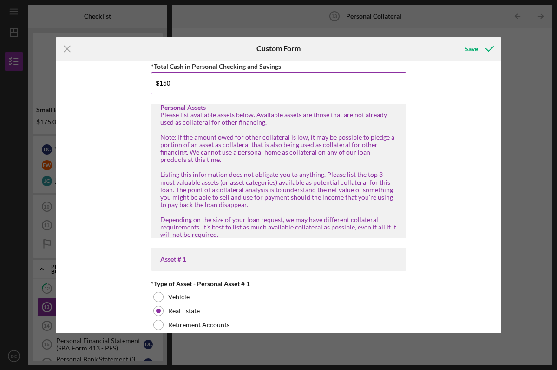
type input "$1,500"
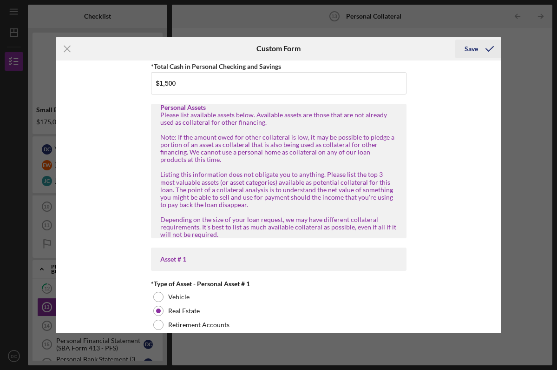
click at [475, 46] on div "Save" at bounding box center [471, 49] width 13 height 19
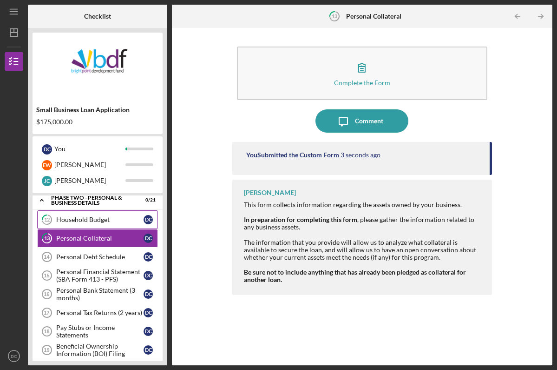
scroll to position [263, 0]
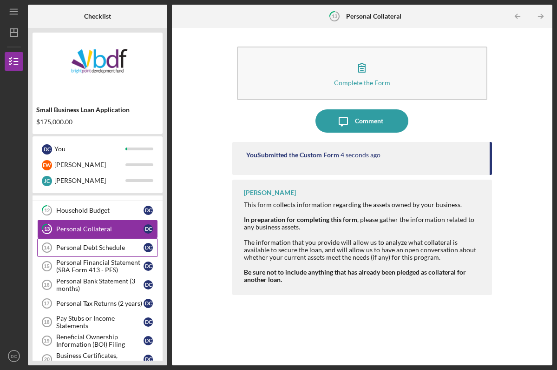
click at [64, 246] on div "Personal Debt Schedule" at bounding box center [99, 247] width 87 height 7
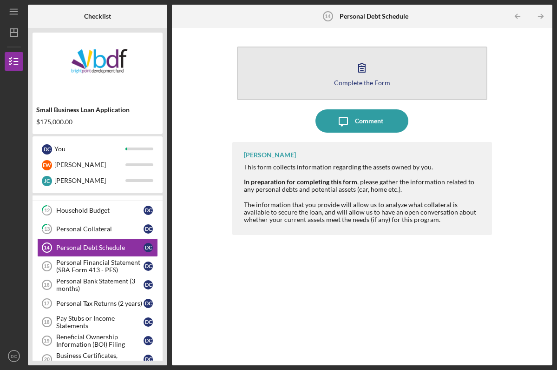
click at [274, 81] on button "Complete the Form Form" at bounding box center [362, 72] width 251 height 53
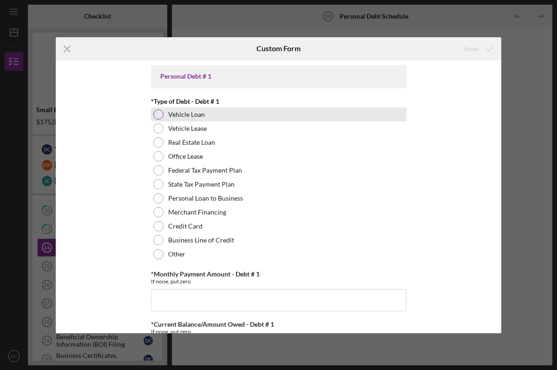
click at [154, 116] on div at bounding box center [158, 114] width 10 height 10
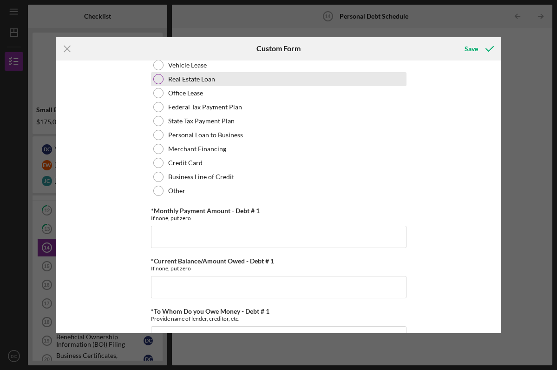
scroll to position [66, 0]
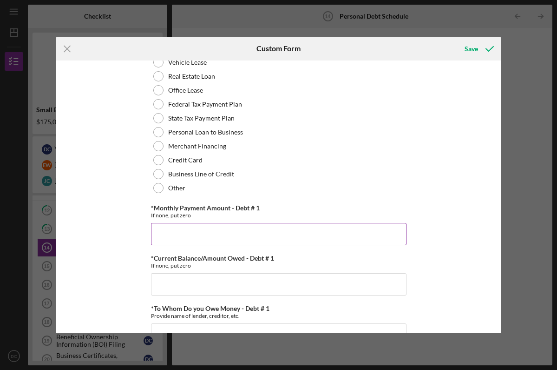
click at [200, 232] on input "*Monthly Payment Amount - Debt # 1" at bounding box center [279, 234] width 256 height 22
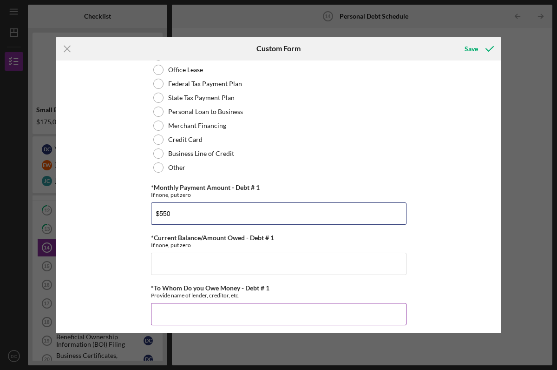
scroll to position [88, 0]
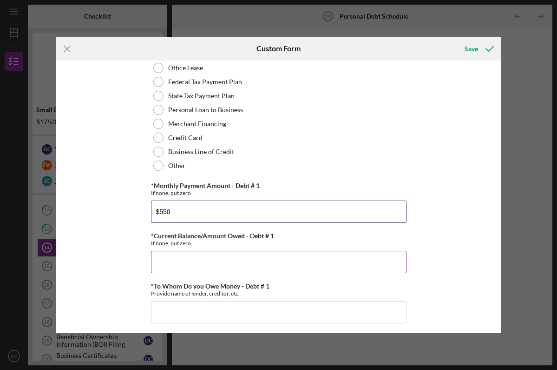
type input "$550"
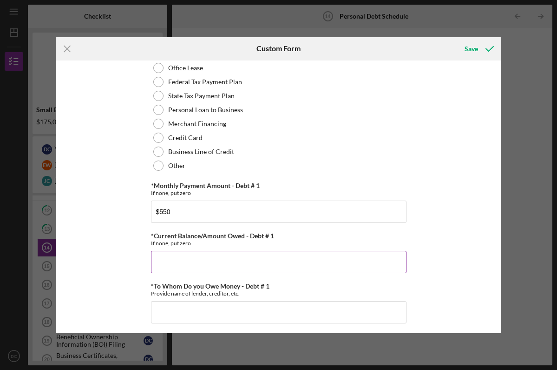
click at [188, 262] on input "*Current Balance/Amount Owed - Debt # 1" at bounding box center [279, 262] width 256 height 22
type input "$18,990"
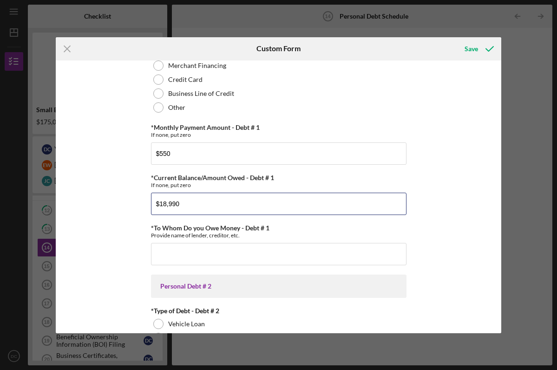
scroll to position [148, 0]
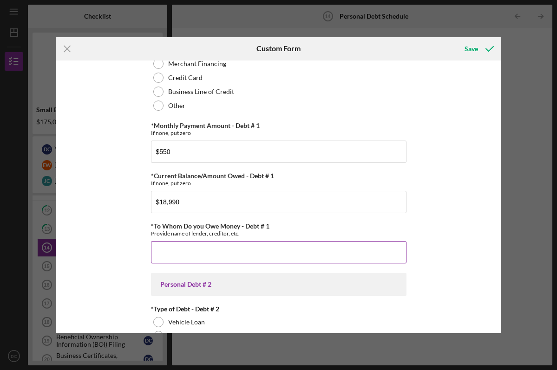
click at [179, 250] on input "*To Whom Do you Owe Money - Debt # 1" at bounding box center [279, 252] width 256 height 22
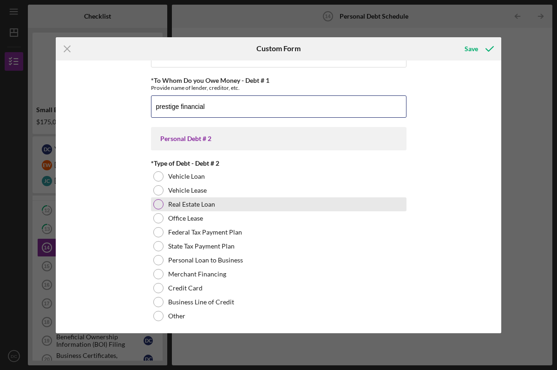
scroll to position [298, 0]
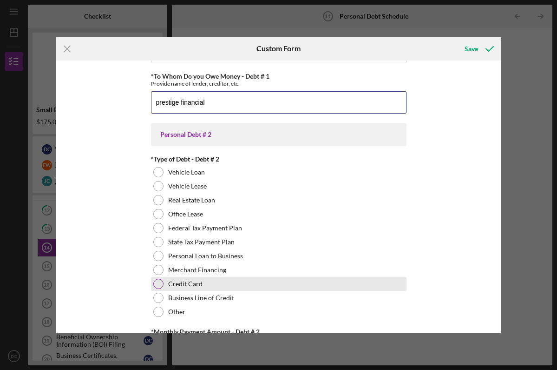
type input "prestige financial"
click at [156, 284] on div at bounding box center [158, 283] width 10 height 10
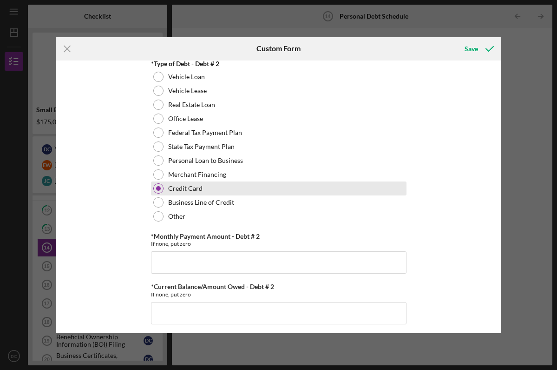
scroll to position [403, 0]
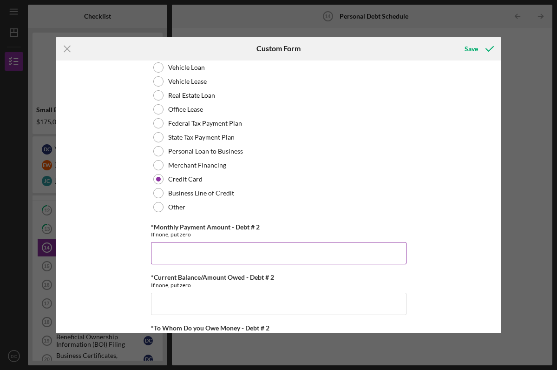
click at [165, 251] on input "*Monthly Payment Amount - Debt # 2" at bounding box center [279, 253] width 256 height 22
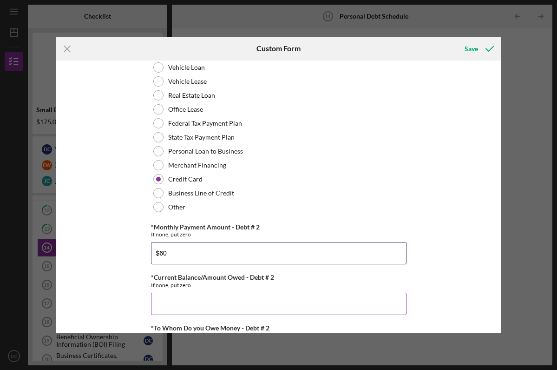
type input "$60"
click at [173, 297] on input "*Current Balance/Amount Owed - Debt # 2" at bounding box center [279, 303] width 256 height 22
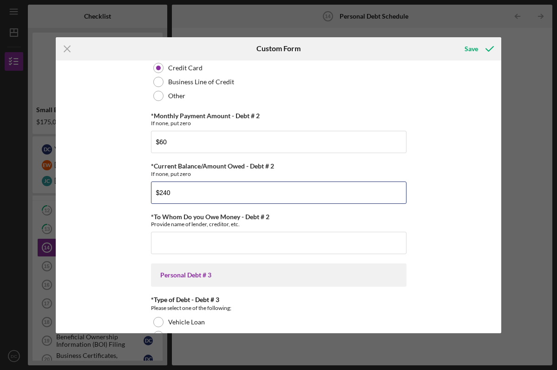
scroll to position [516, 0]
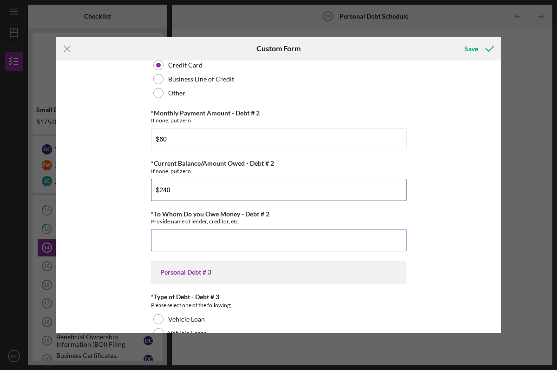
type input "$240"
click at [164, 235] on input "*To Whom Do you Owe Money - Debt # 2" at bounding box center [279, 240] width 256 height 22
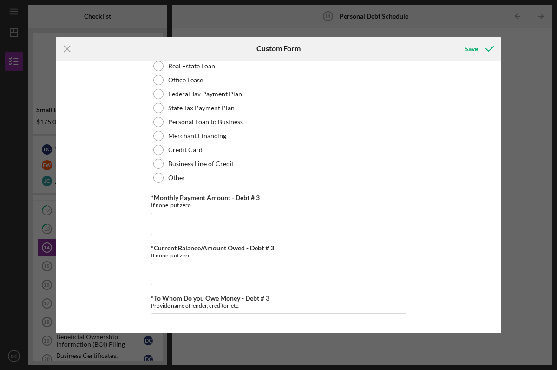
scroll to position [798, 0]
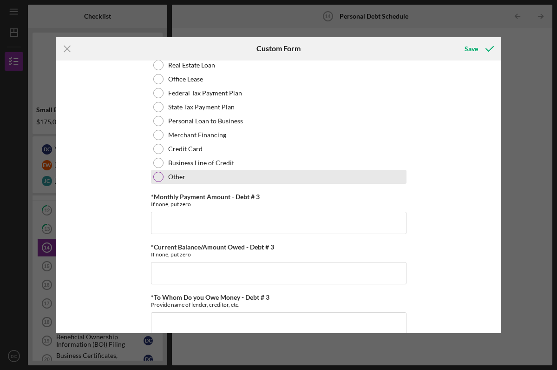
type input "capital one"
click at [154, 179] on div at bounding box center [158, 177] width 10 height 10
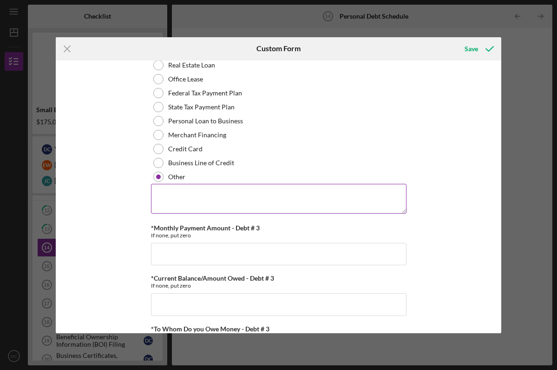
click at [164, 205] on textarea at bounding box center [279, 199] width 256 height 30
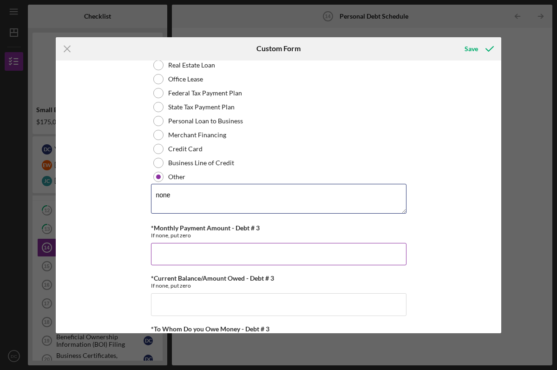
type textarea "none"
click at [179, 264] on input "*Monthly Payment Amount - Debt # 3" at bounding box center [279, 254] width 256 height 22
type input "$0"
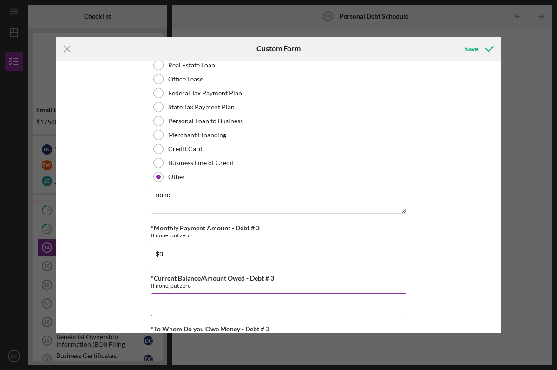
click at [185, 302] on input "*Current Balance/Amount Owed - Debt # 3" at bounding box center [279, 304] width 256 height 22
type input "$0"
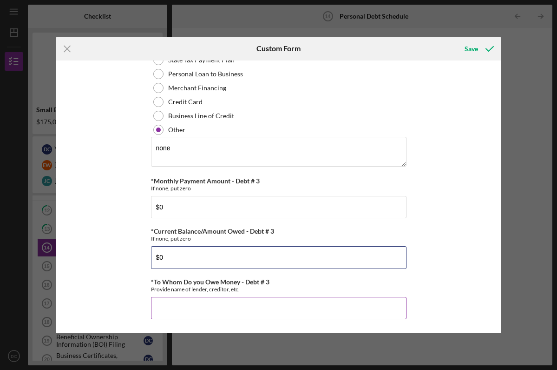
scroll to position [845, 0]
click at [179, 306] on input "*To Whom Do you Owe Money - Debt # 3" at bounding box center [279, 308] width 256 height 22
type input "0"
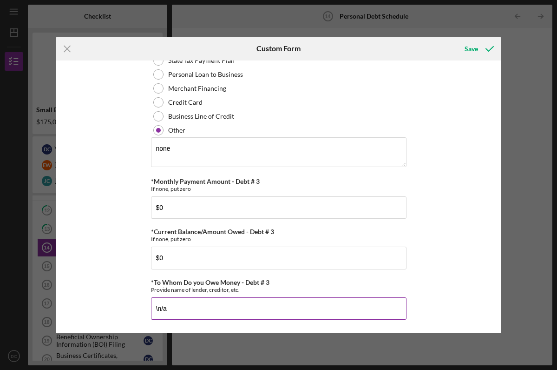
click at [156, 308] on input "\n/a" at bounding box center [279, 308] width 256 height 22
type input "n/a"
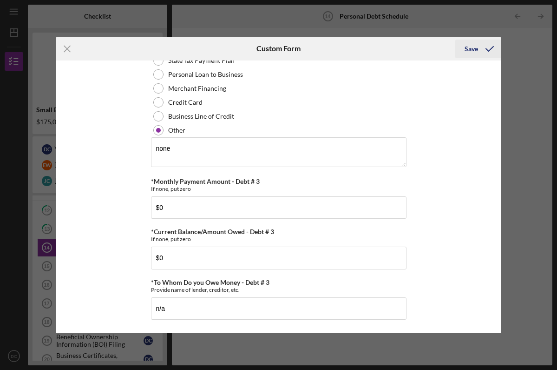
click at [469, 48] on div "Save" at bounding box center [471, 49] width 13 height 19
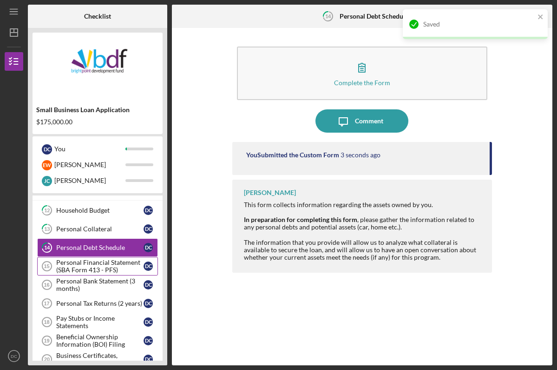
click at [96, 267] on div "Personal Financial Statement (SBA Form 413 - PFS)" at bounding box center [99, 265] width 87 height 15
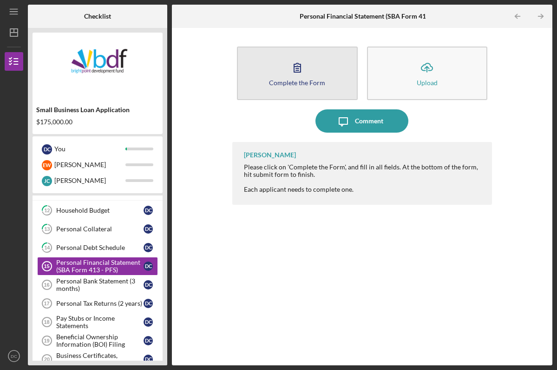
click at [271, 77] on button "Complete the Form Form" at bounding box center [297, 72] width 121 height 53
click at [275, 71] on button "Complete the Form Form" at bounding box center [297, 72] width 121 height 53
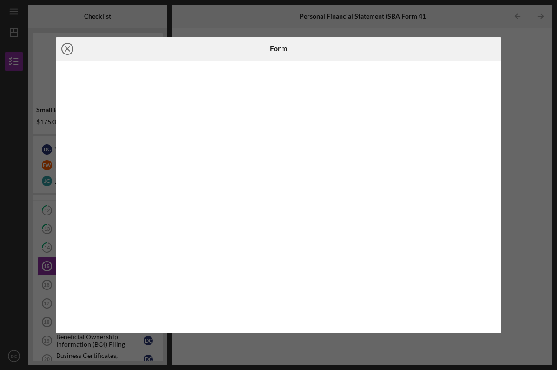
click at [67, 49] on line at bounding box center [67, 48] width 5 height 5
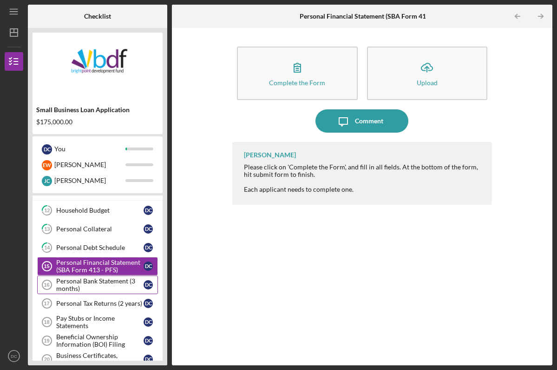
click at [92, 282] on div "Personal Bank Statement (3 months)" at bounding box center [99, 284] width 87 height 15
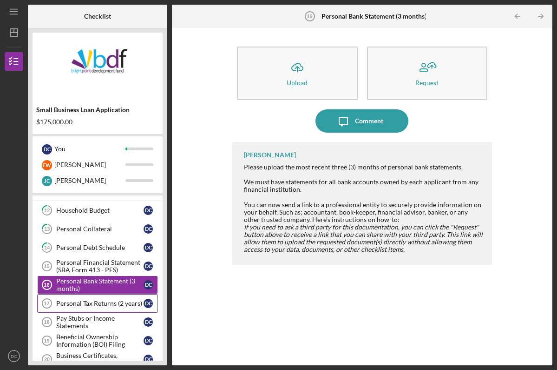
click at [90, 304] on div "Personal Tax Returns (2 years)" at bounding box center [99, 302] width 87 height 7
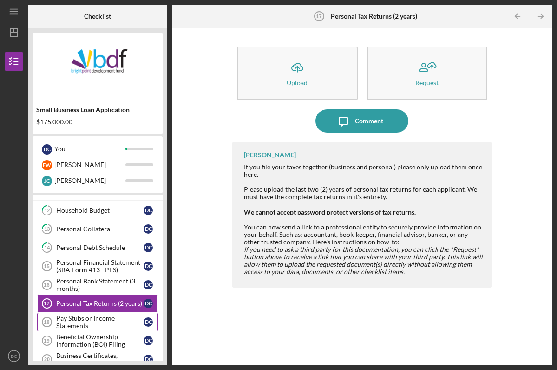
click at [92, 317] on div "Pay Stubs or Income Statements" at bounding box center [99, 321] width 87 height 15
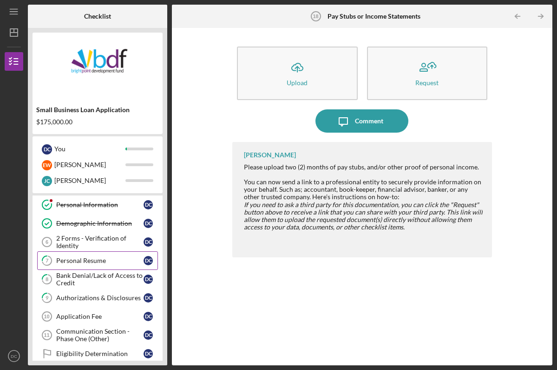
scroll to position [81, 0]
